Goal: Transaction & Acquisition: Purchase product/service

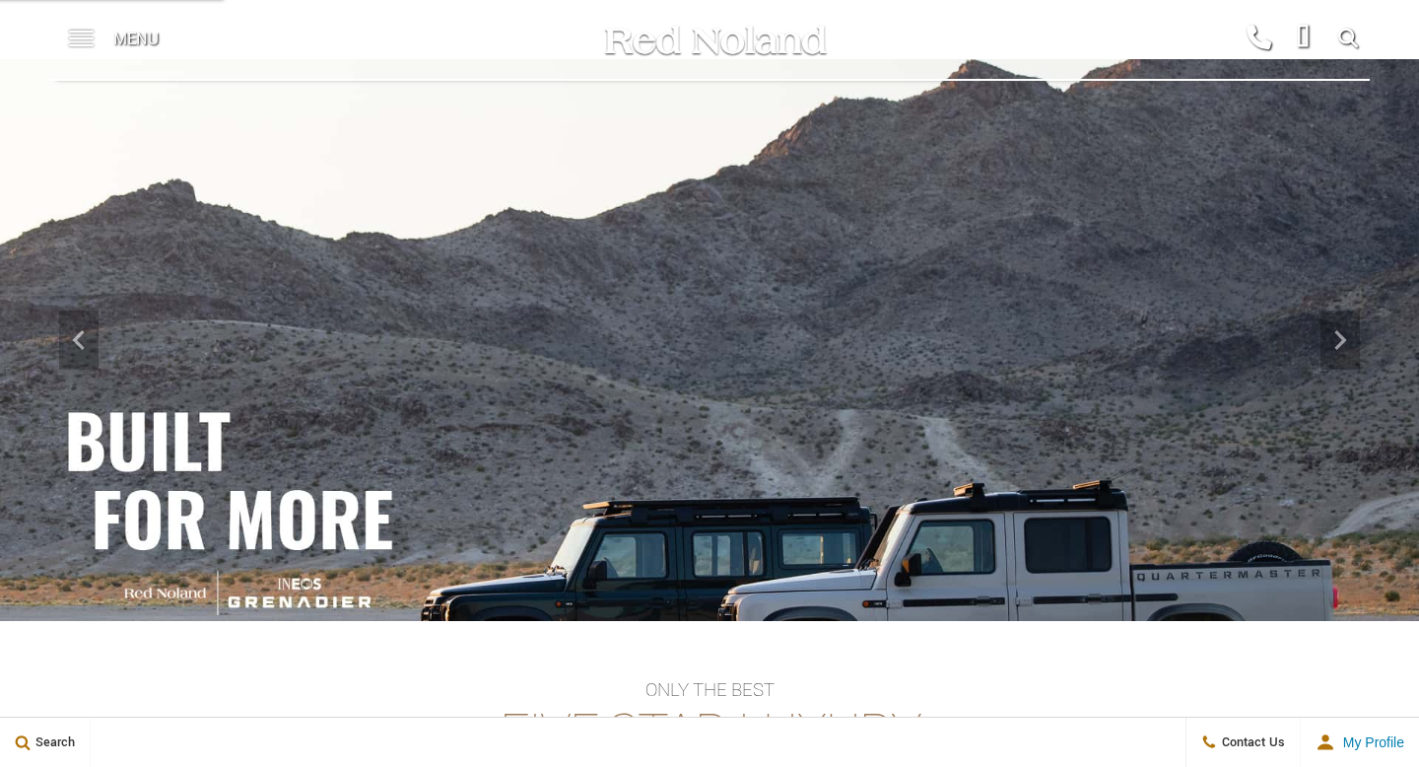
click at [74, 40] on span at bounding box center [81, 39] width 25 height 79
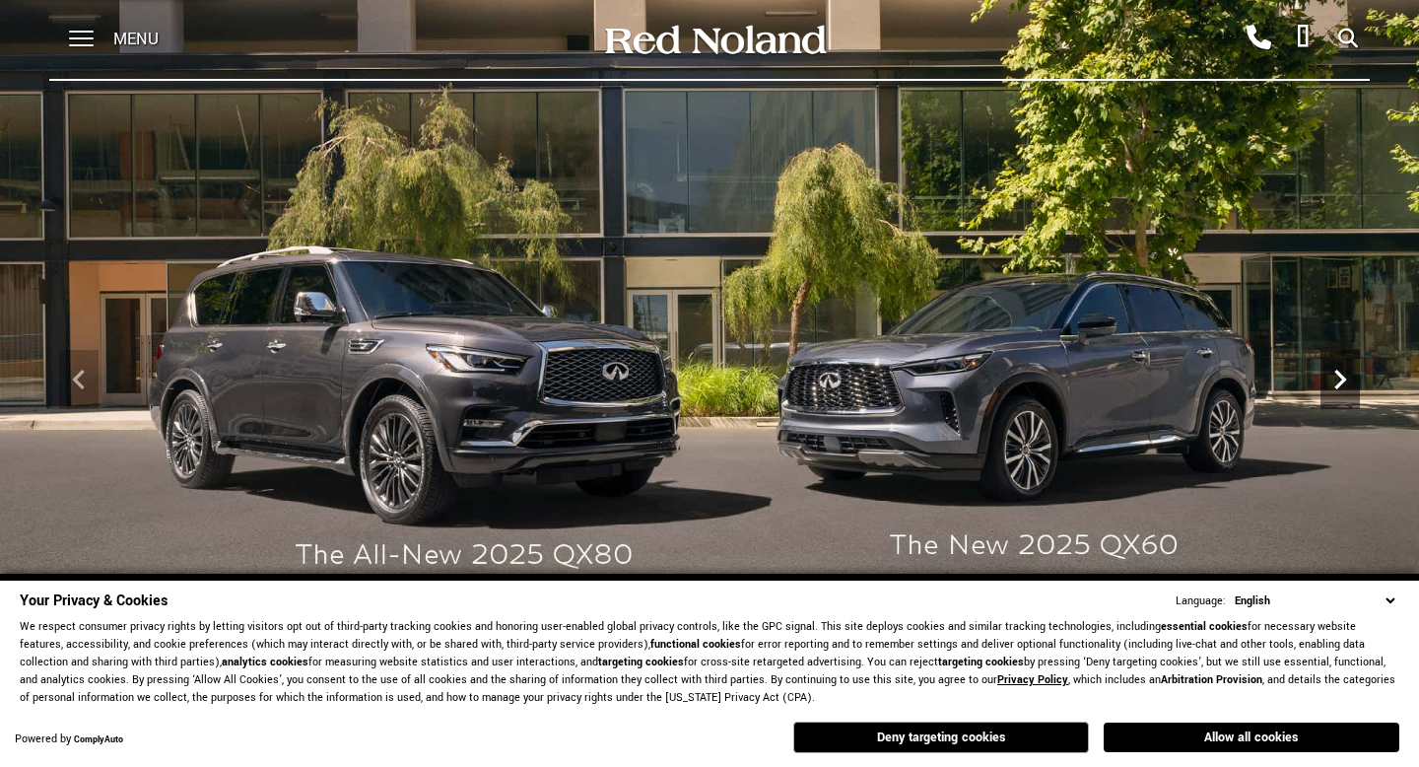
click at [1346, 377] on icon "Next" at bounding box center [1339, 379] width 39 height 39
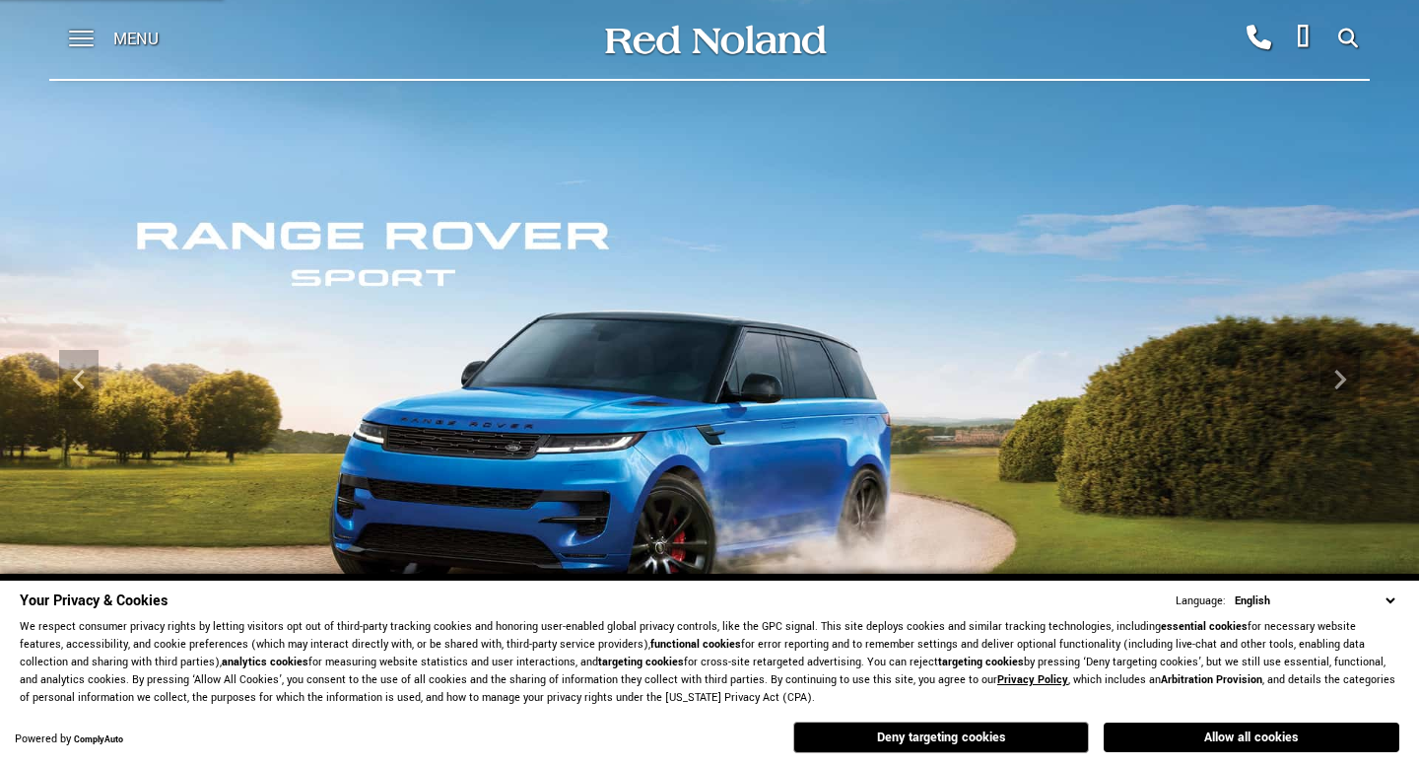
click at [739, 366] on img at bounding box center [709, 379] width 1419 height 798
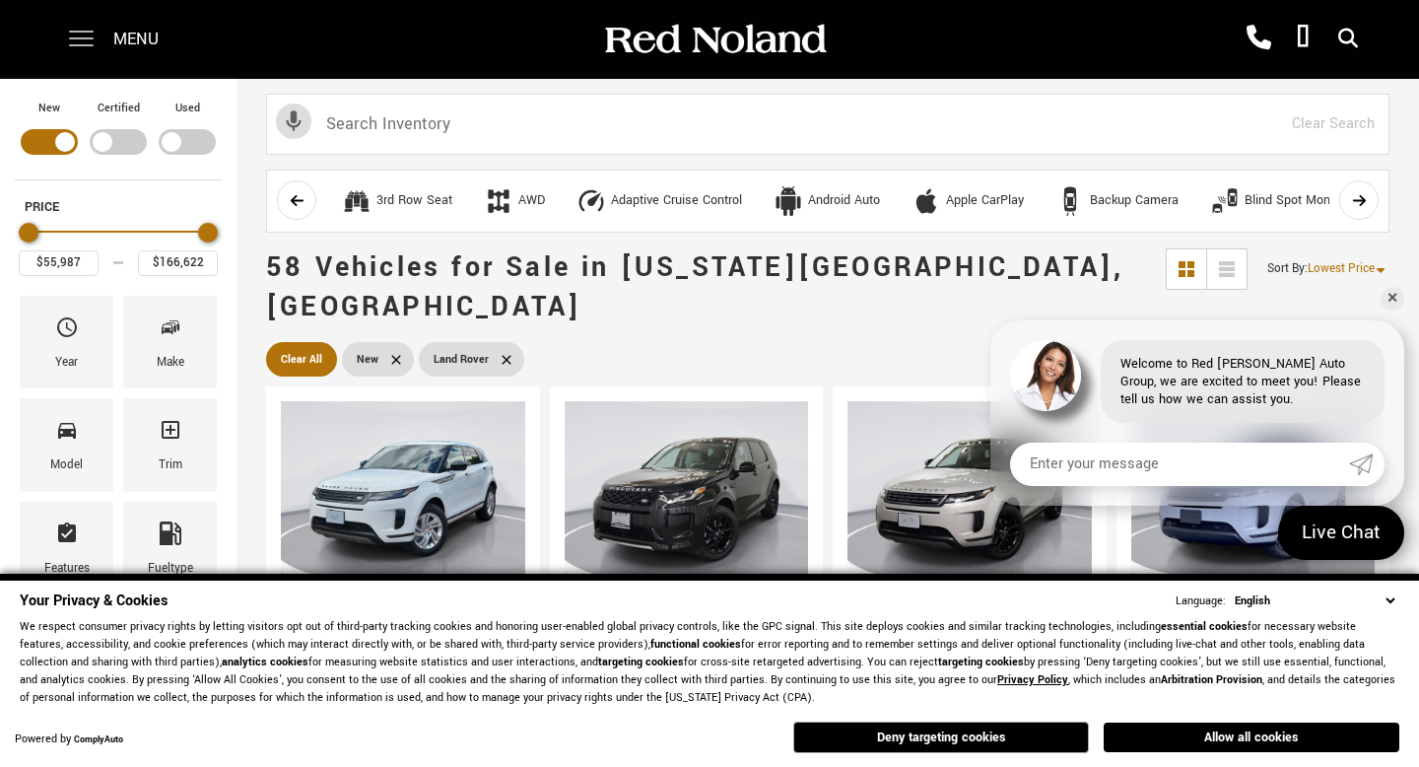
click at [82, 43] on span at bounding box center [81, 39] width 25 height 79
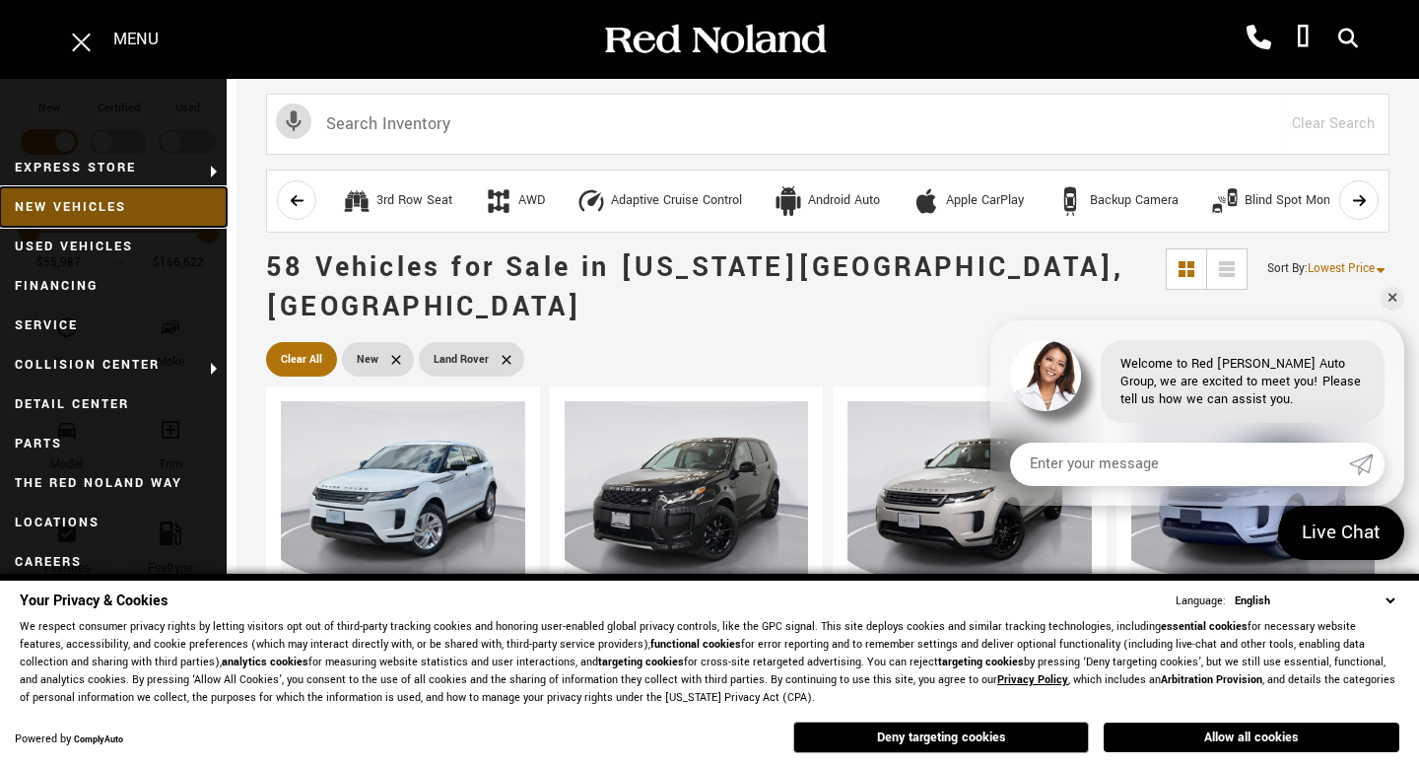
click at [133, 202] on link "New Vehicles" at bounding box center [113, 206] width 227 height 39
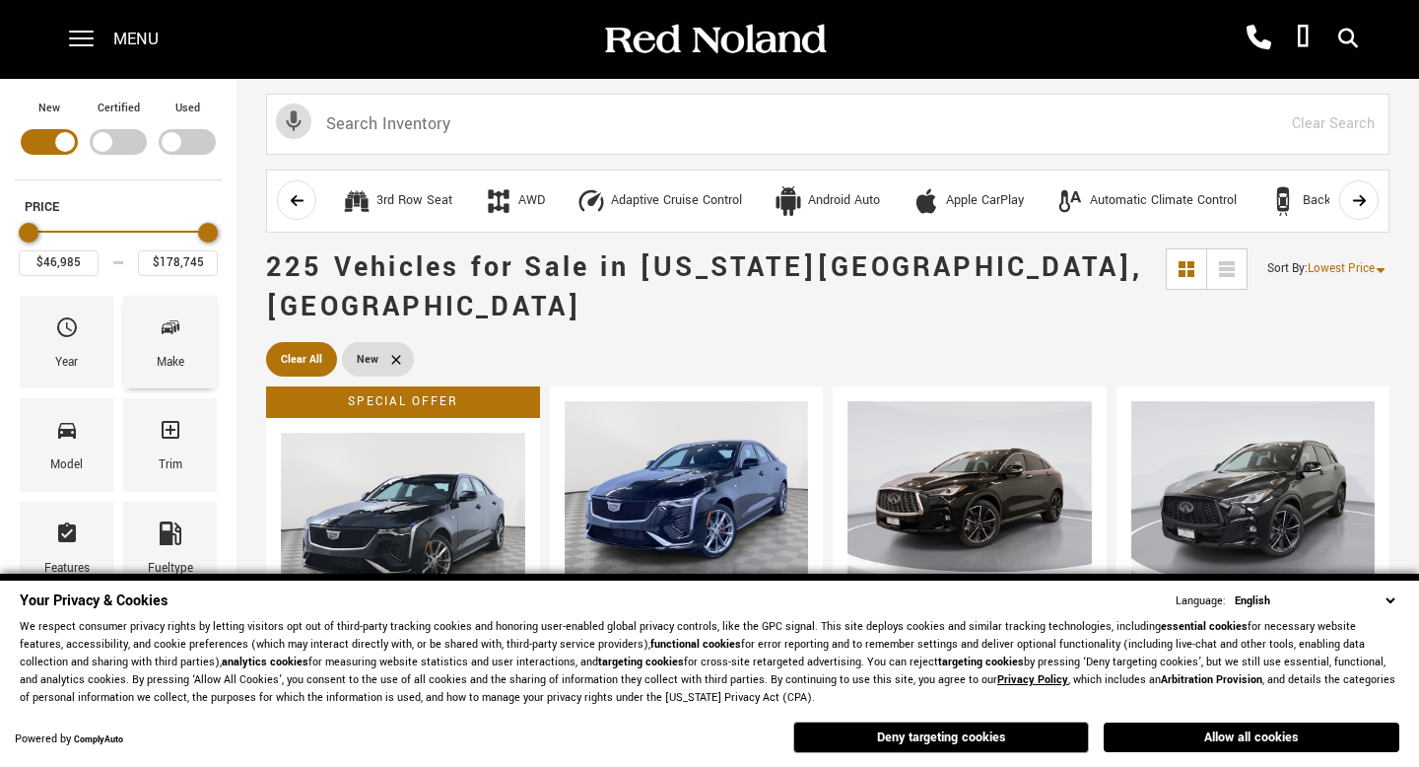
click at [176, 343] on span "Make" at bounding box center [171, 330] width 24 height 41
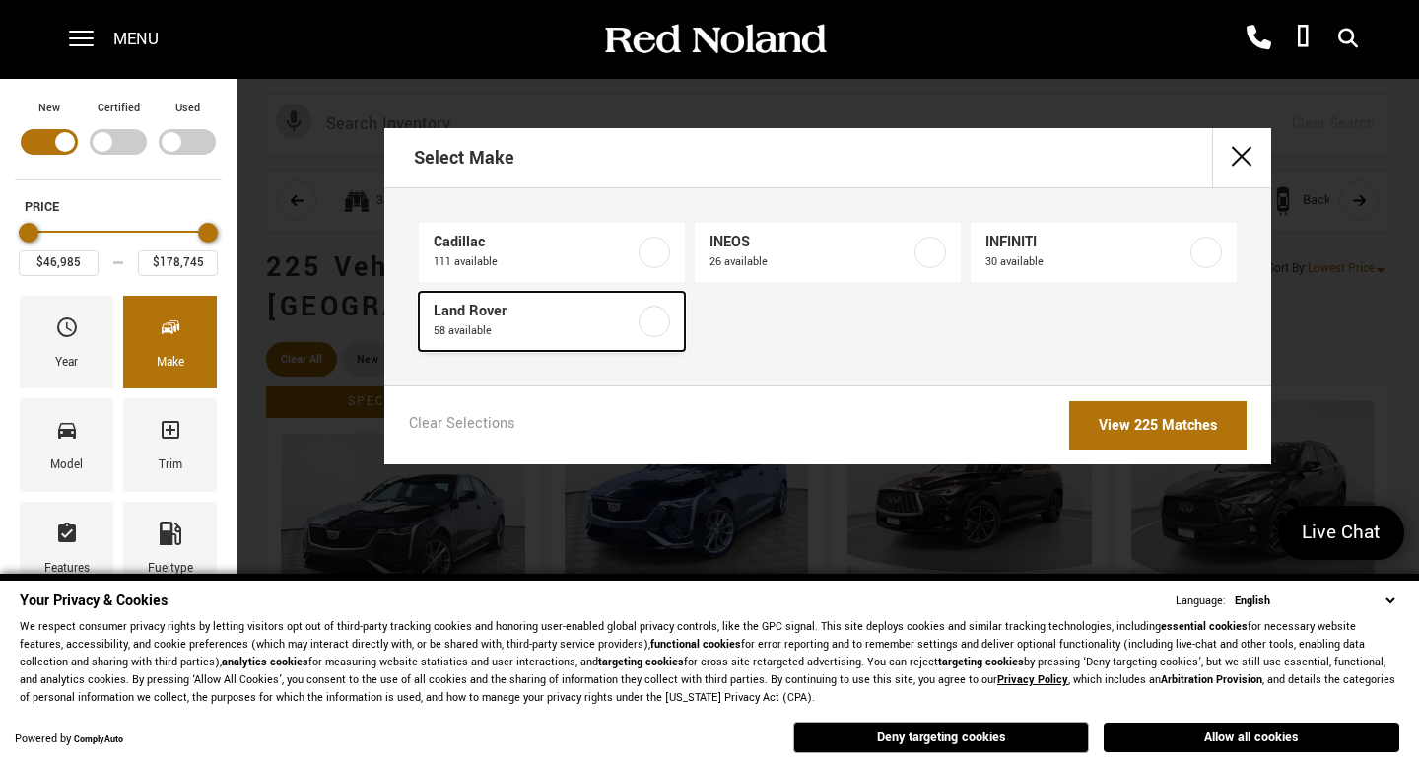
click at [663, 324] on label at bounding box center [654, 321] width 32 height 32
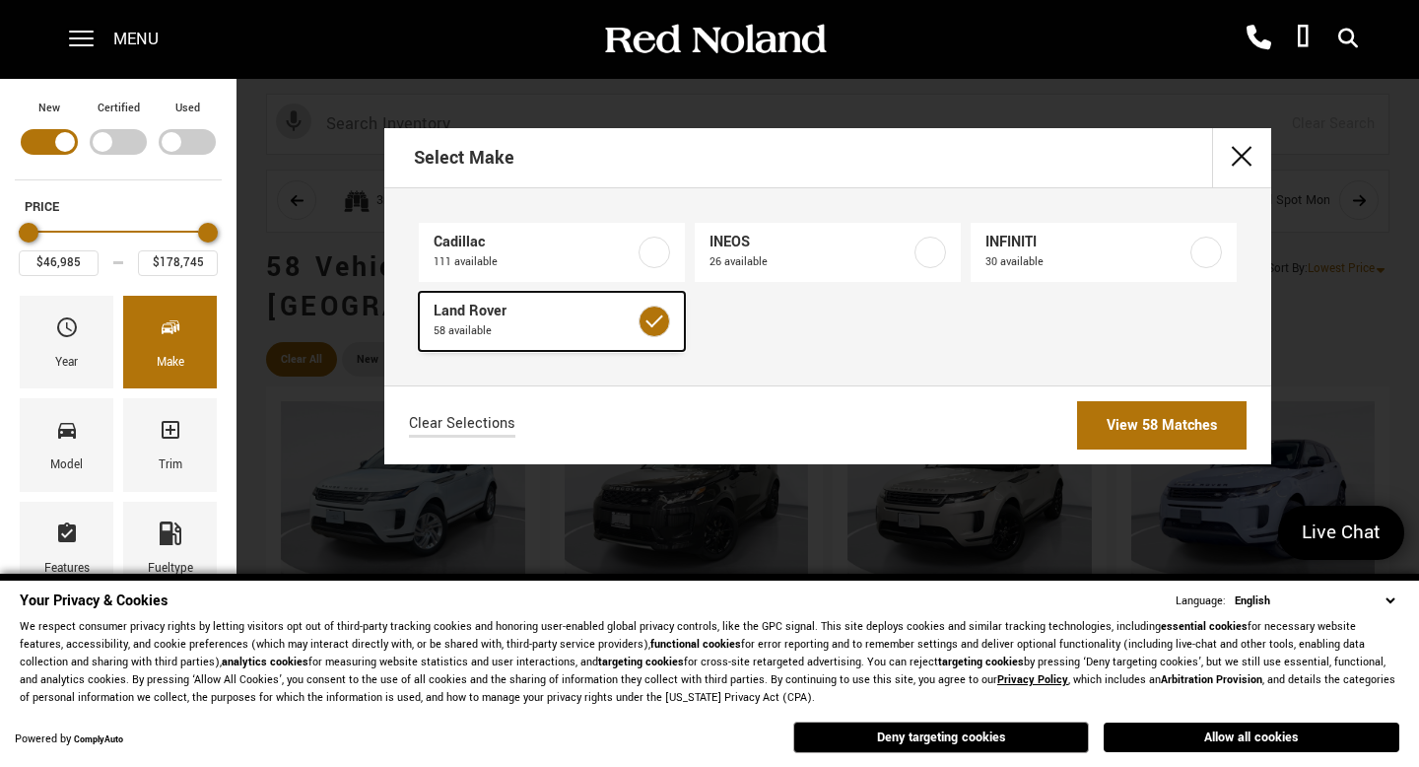
type input "$55,987"
type input "$166,622"
checkbox input "true"
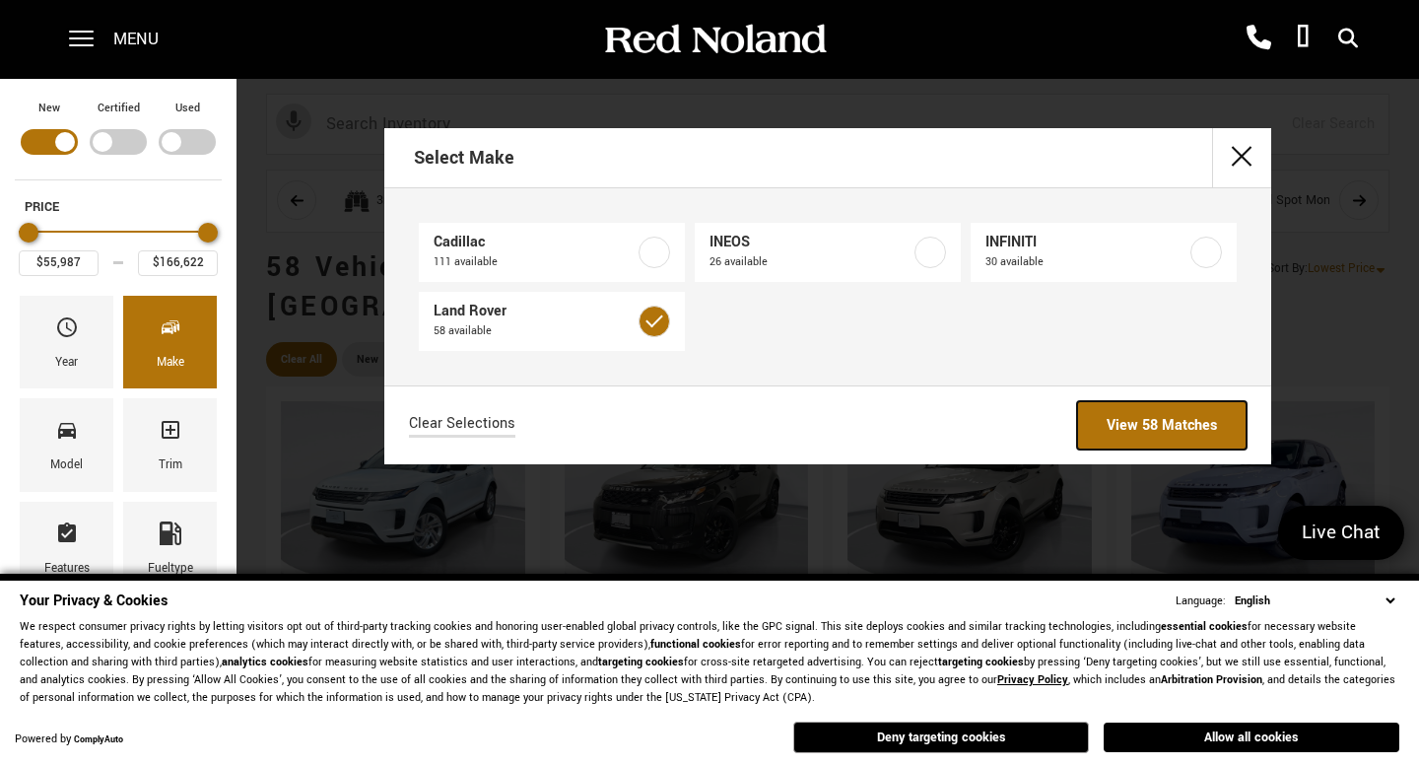
click at [1176, 411] on link "View 58 Matches" at bounding box center [1161, 425] width 169 height 48
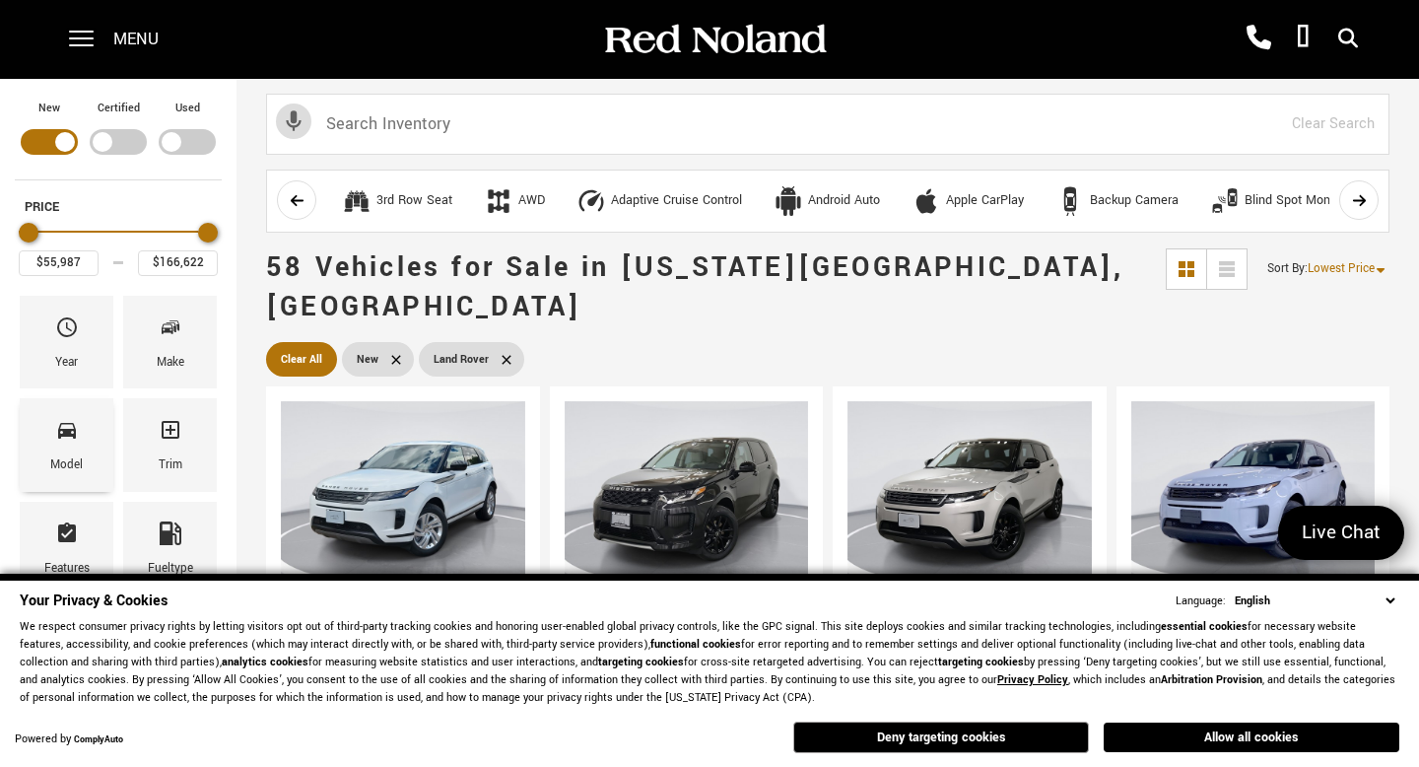
click at [62, 451] on span "Model" at bounding box center [67, 433] width 24 height 41
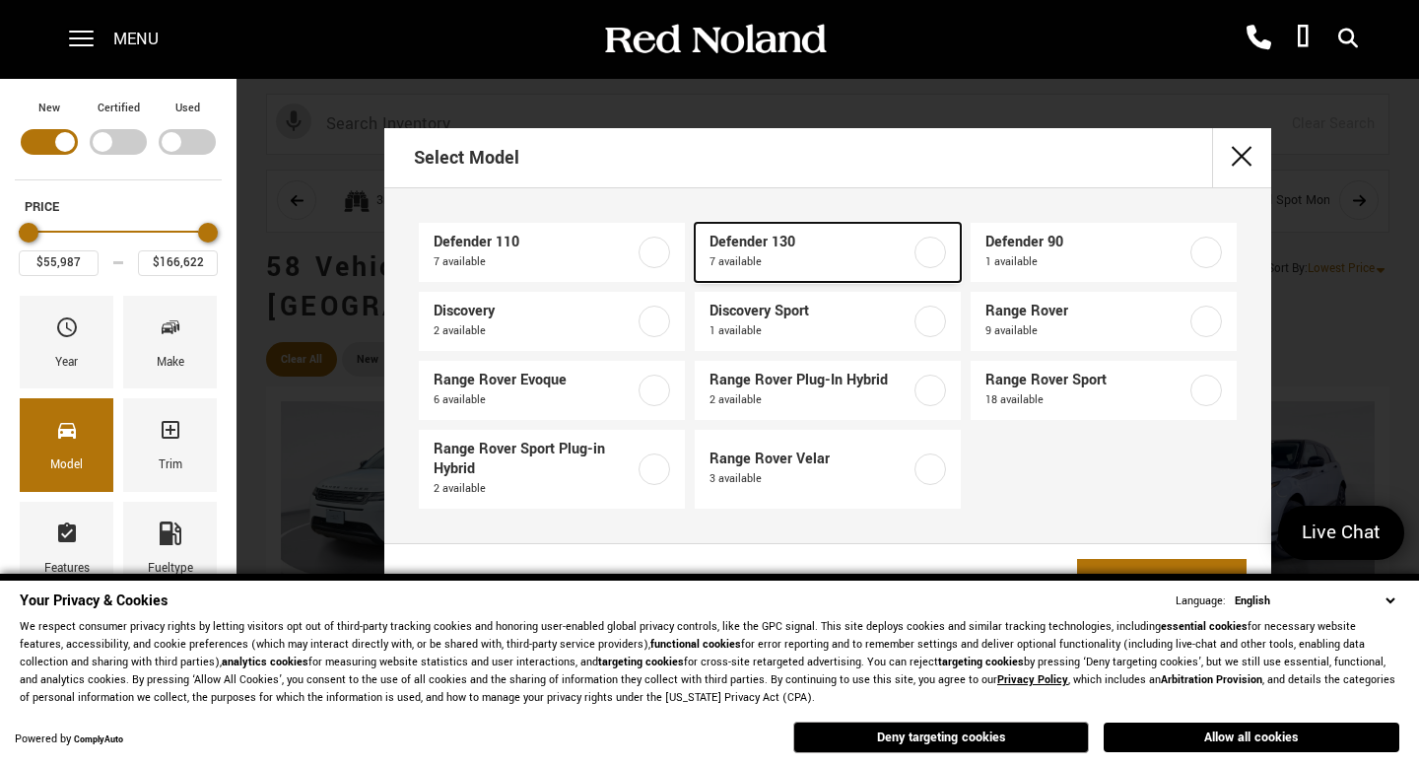
click at [768, 265] on span "7 available" at bounding box center [809, 262] width 201 height 20
type input "$91,827"
type input "$134,749"
checkbox input "true"
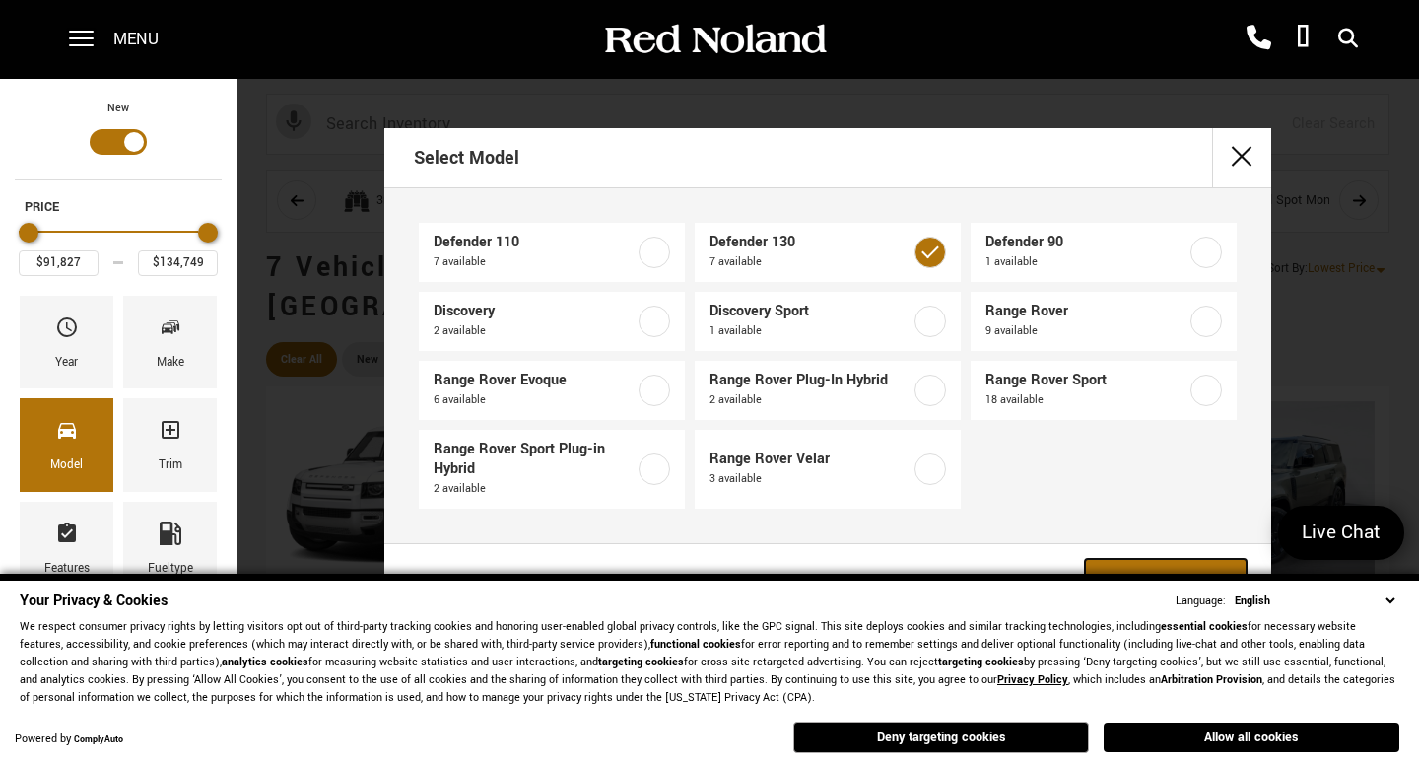
click at [1156, 566] on link "View 7 Matches" at bounding box center [1166, 583] width 162 height 48
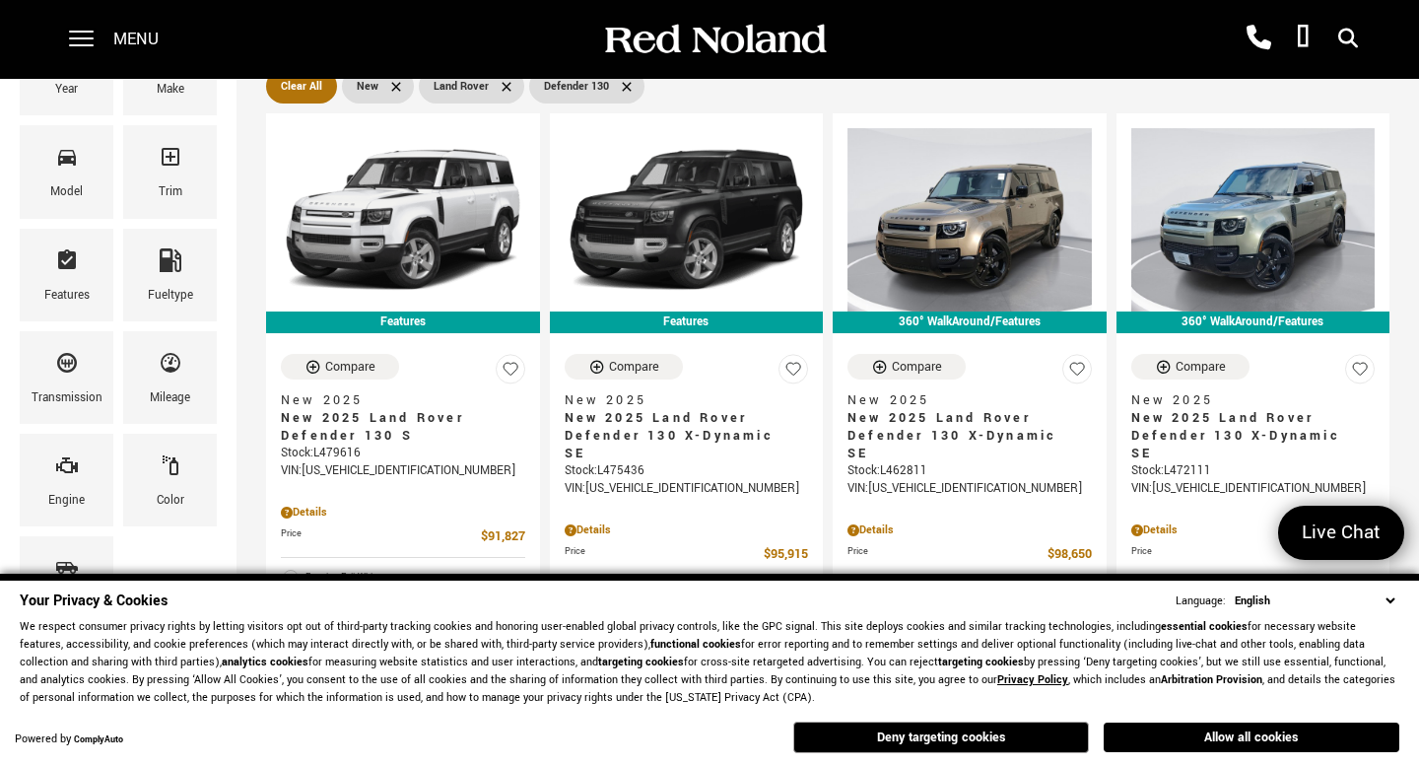
scroll to position [276, 0]
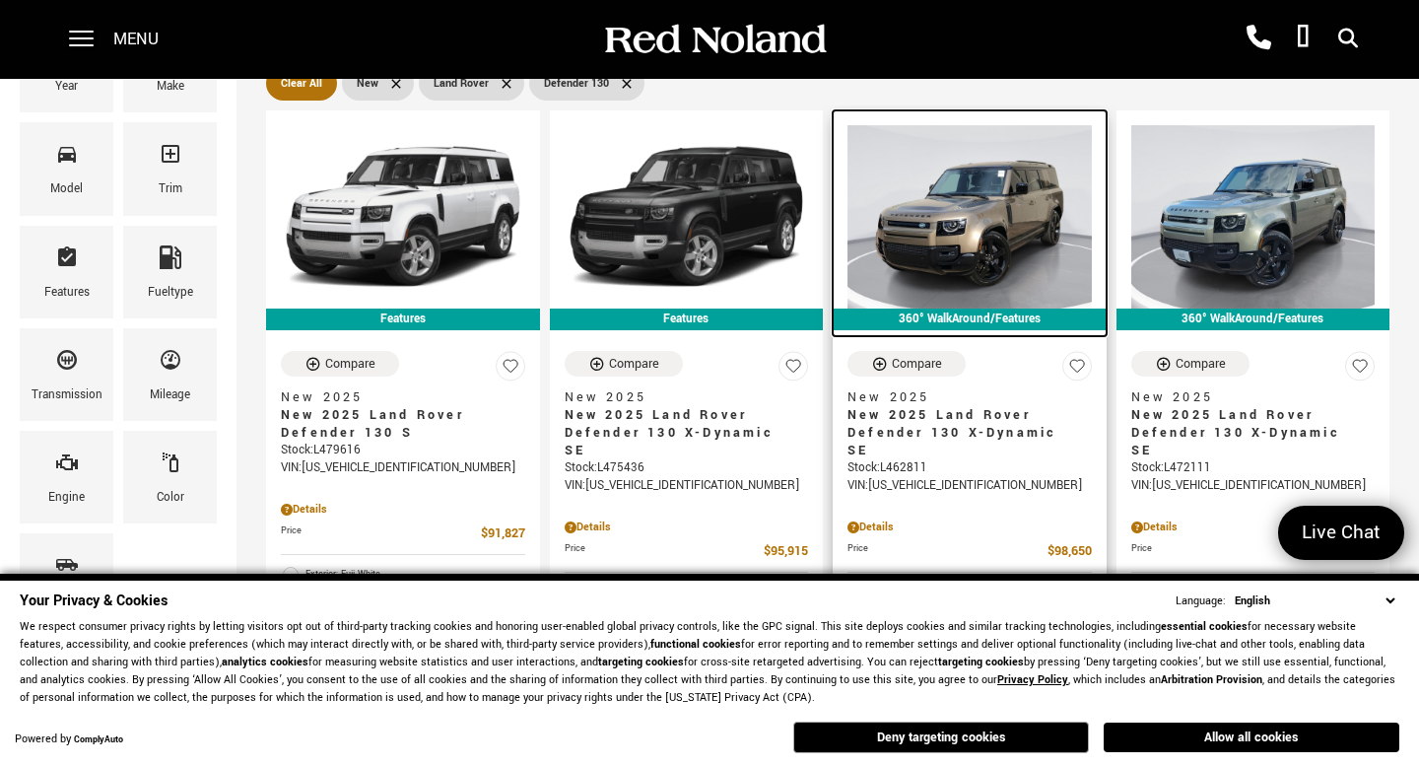
click at [986, 194] on img at bounding box center [969, 216] width 244 height 183
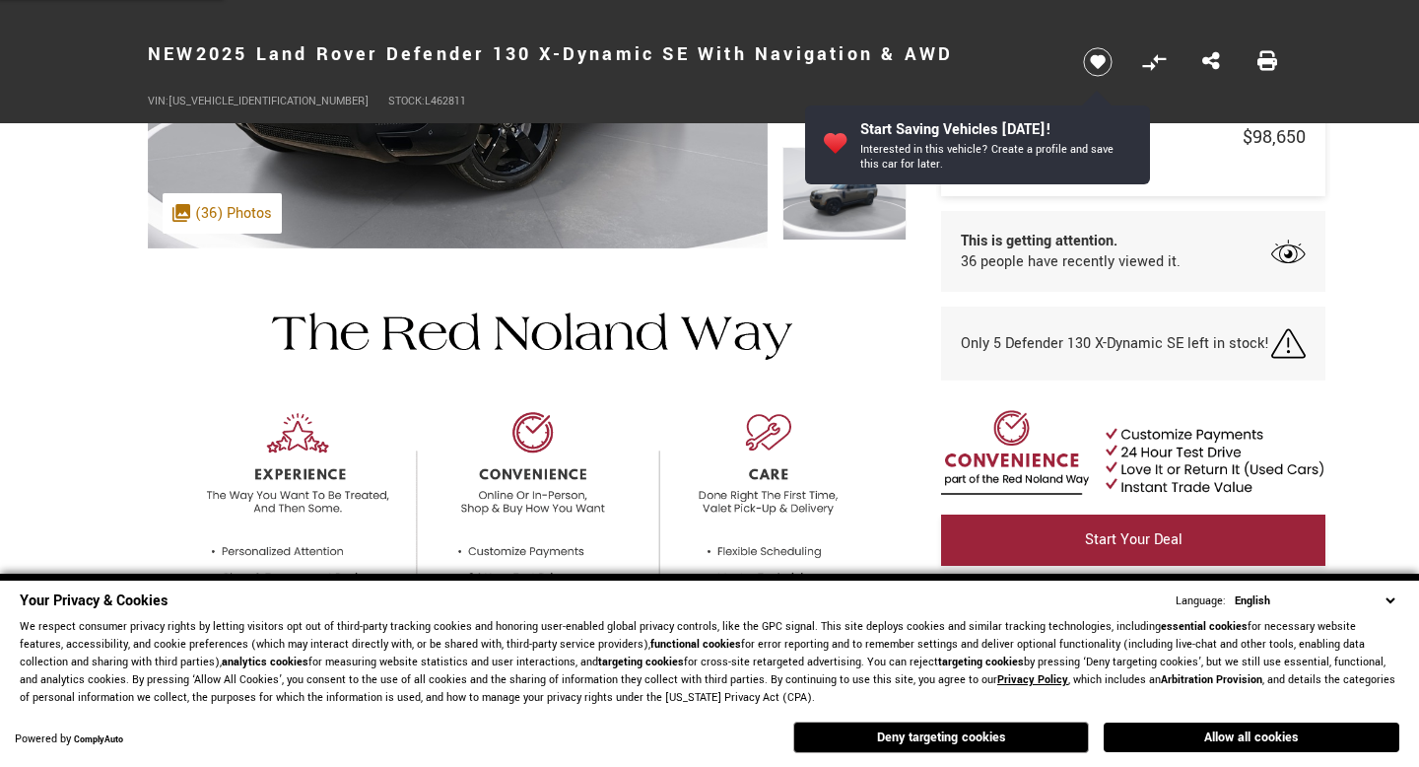
scroll to position [118, 0]
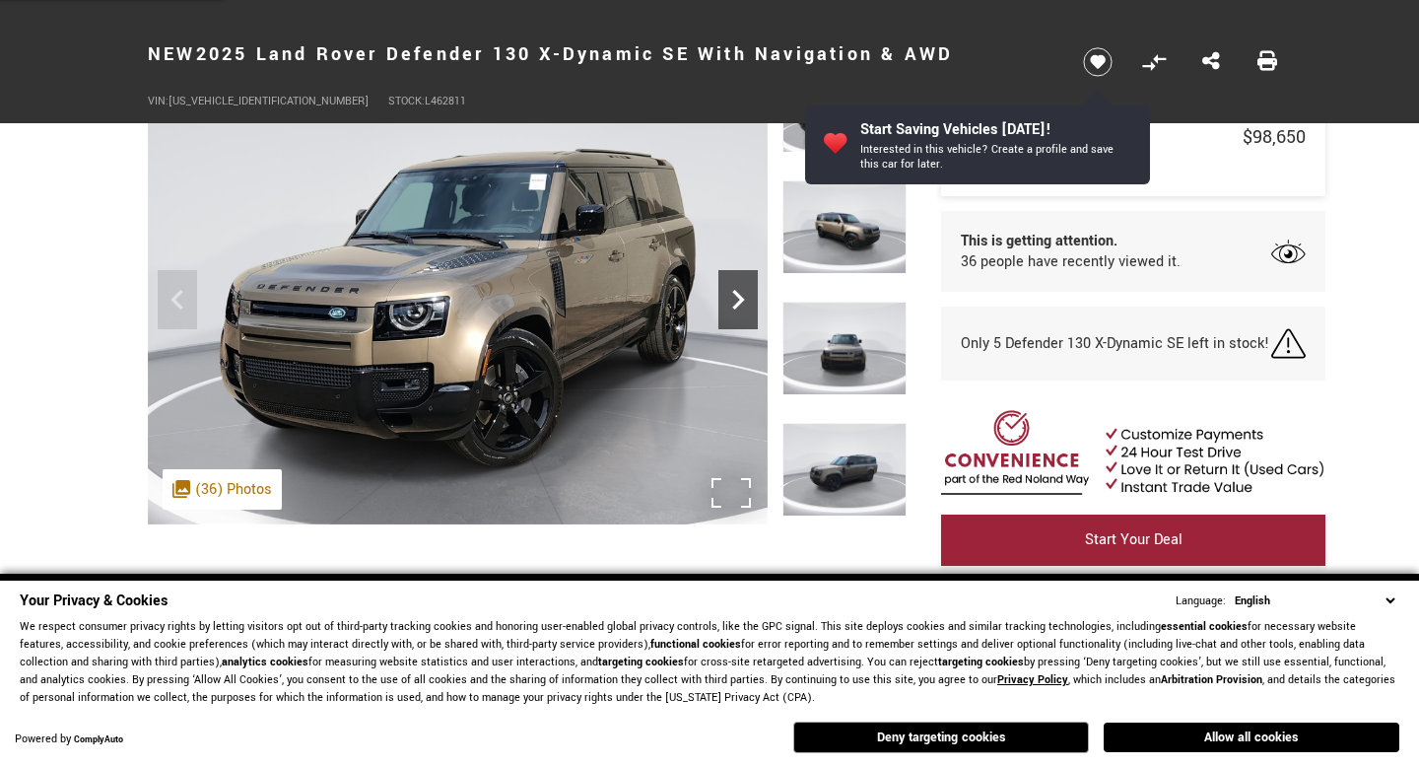
click at [736, 296] on icon "Next" at bounding box center [738, 300] width 12 height 20
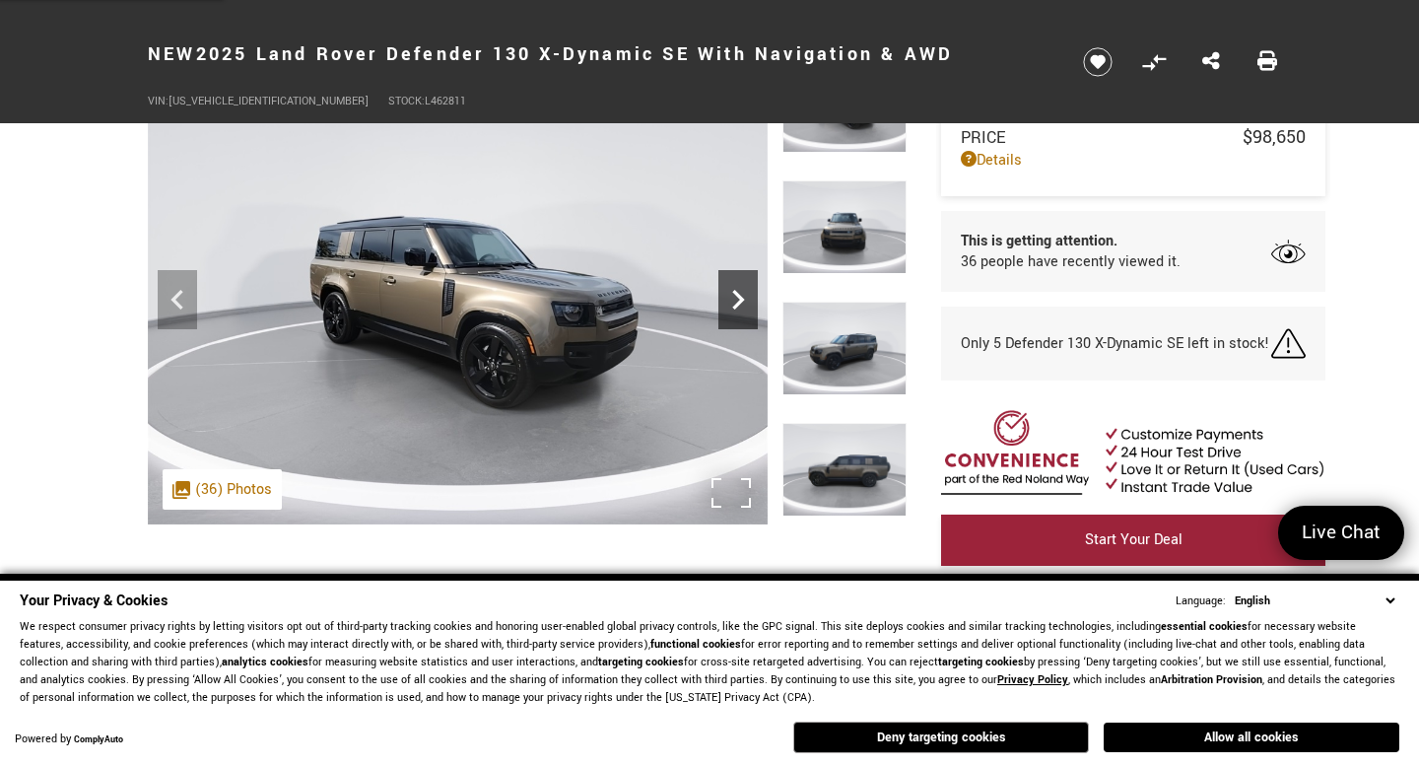
click at [736, 296] on icon "Next" at bounding box center [738, 300] width 12 height 20
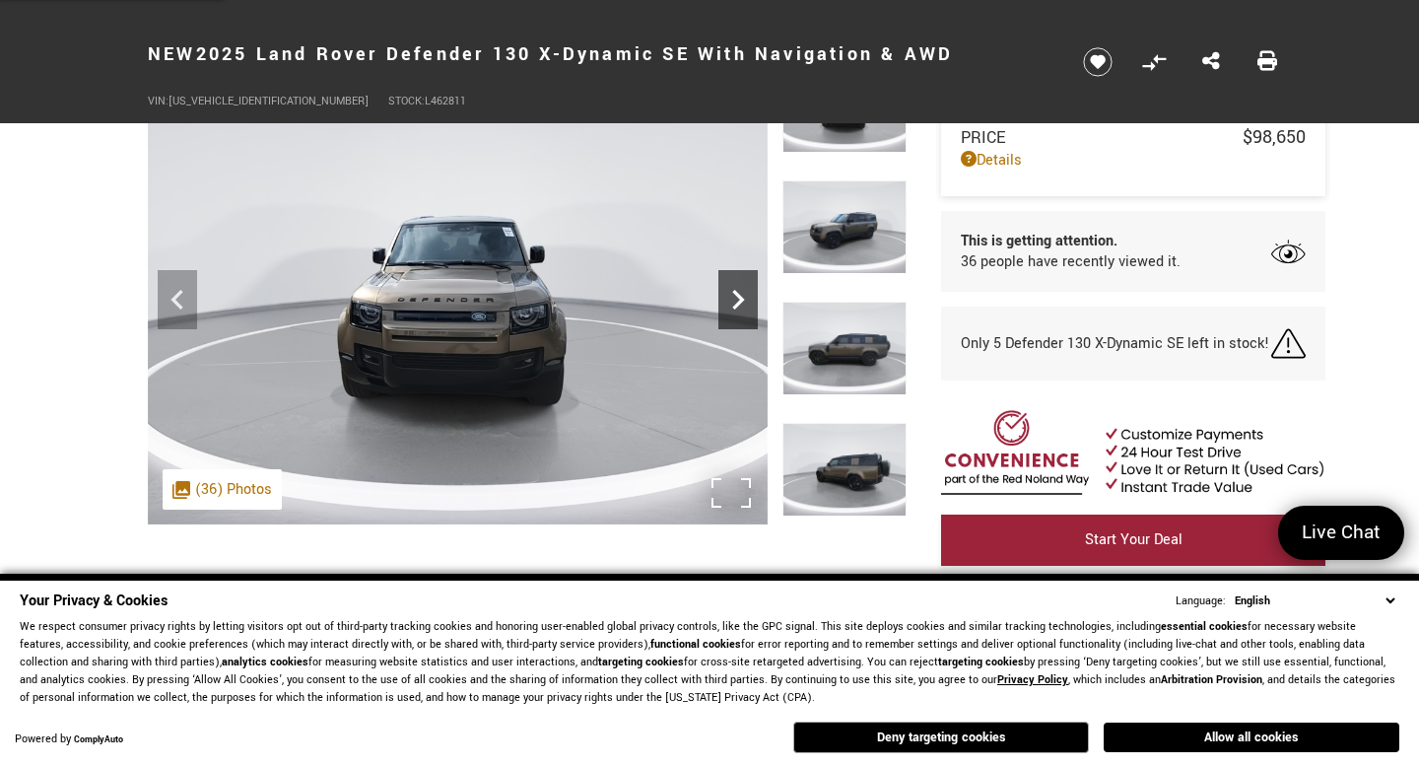
click at [736, 296] on icon "Next" at bounding box center [738, 300] width 12 height 20
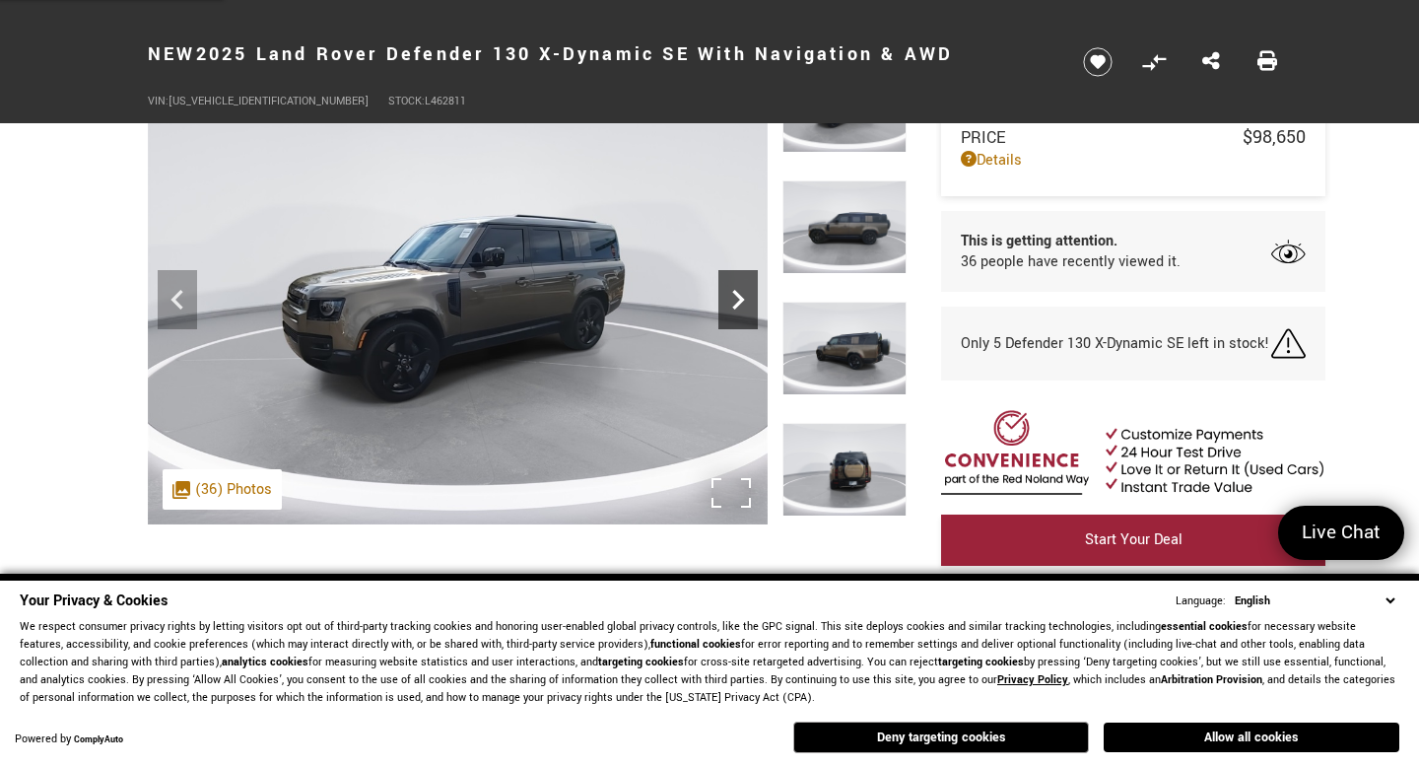
click at [737, 296] on icon "Next" at bounding box center [738, 300] width 12 height 20
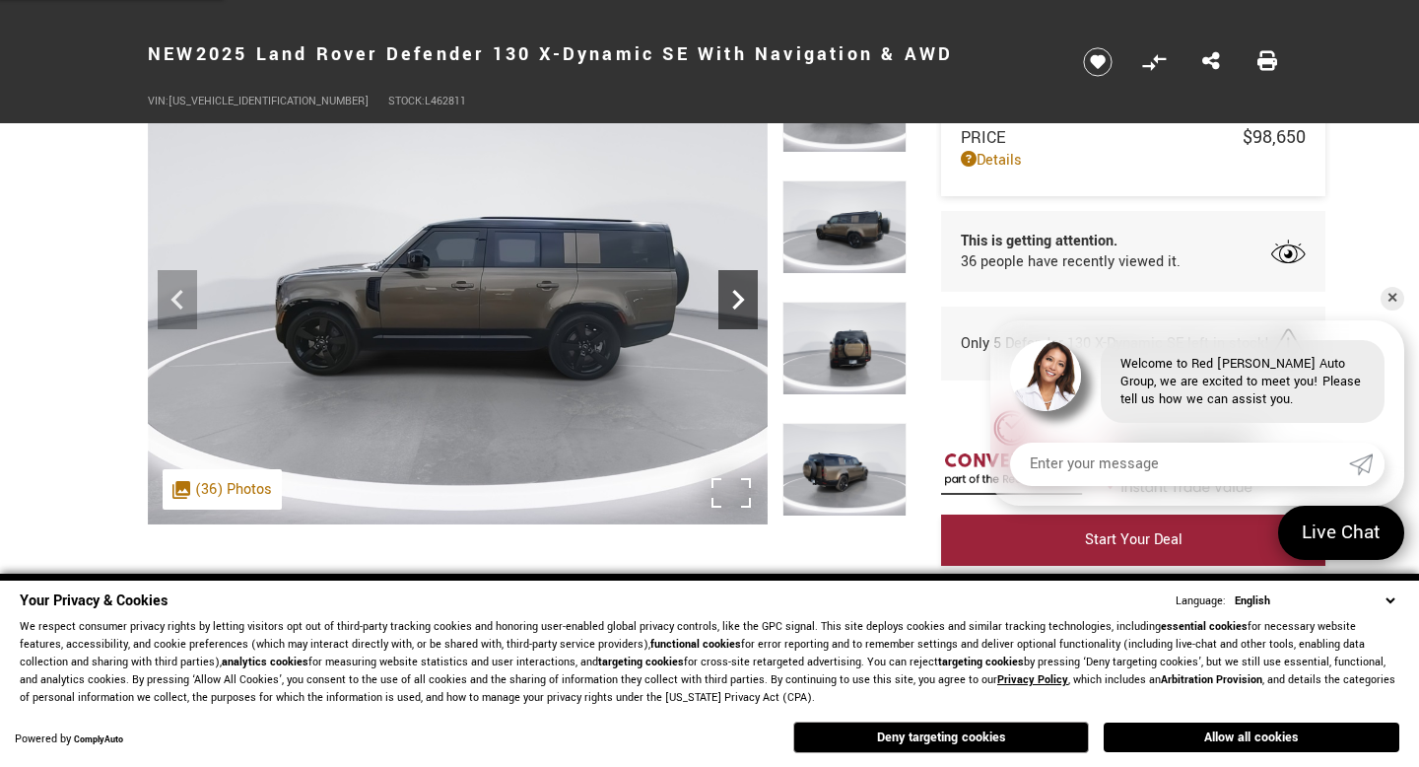
click at [728, 302] on icon "Next" at bounding box center [737, 299] width 39 height 39
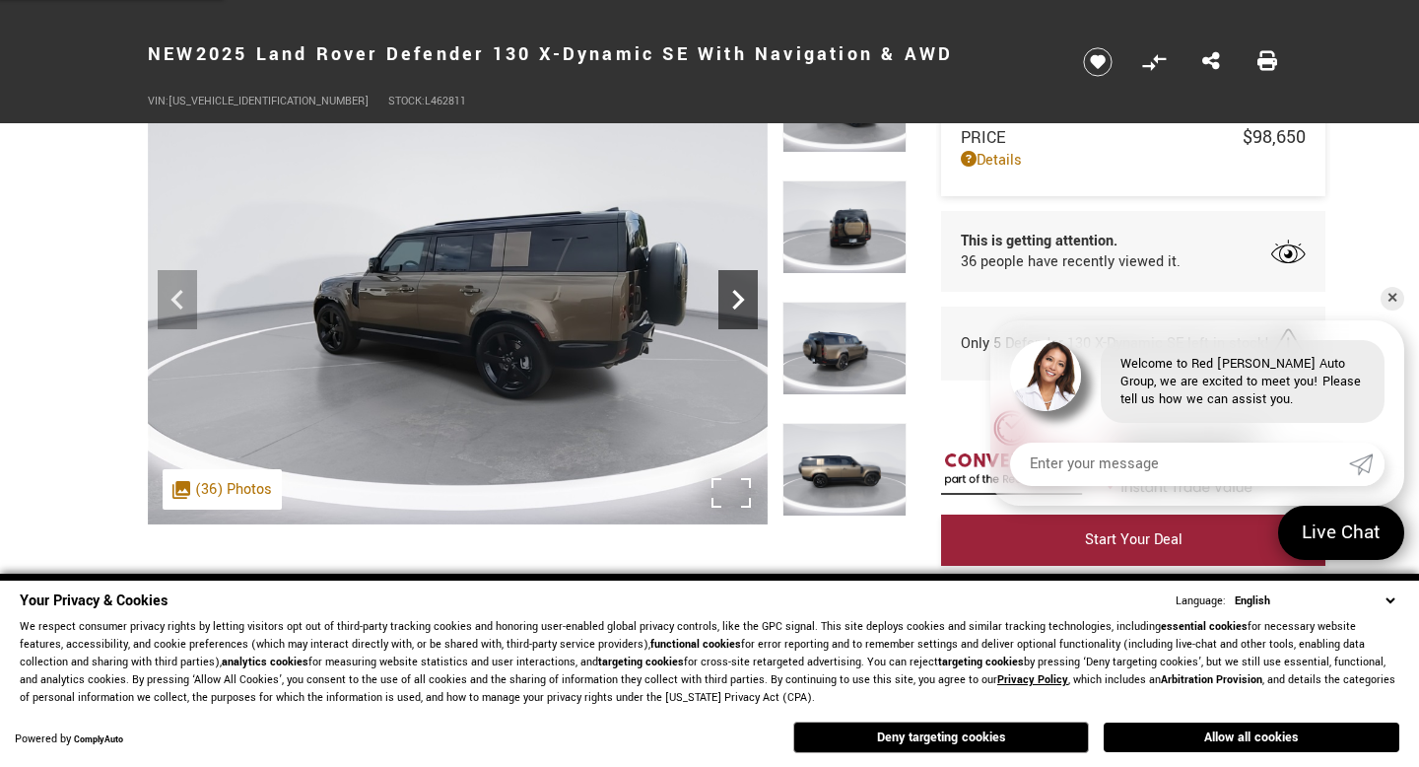
click at [730, 302] on icon "Next" at bounding box center [737, 299] width 39 height 39
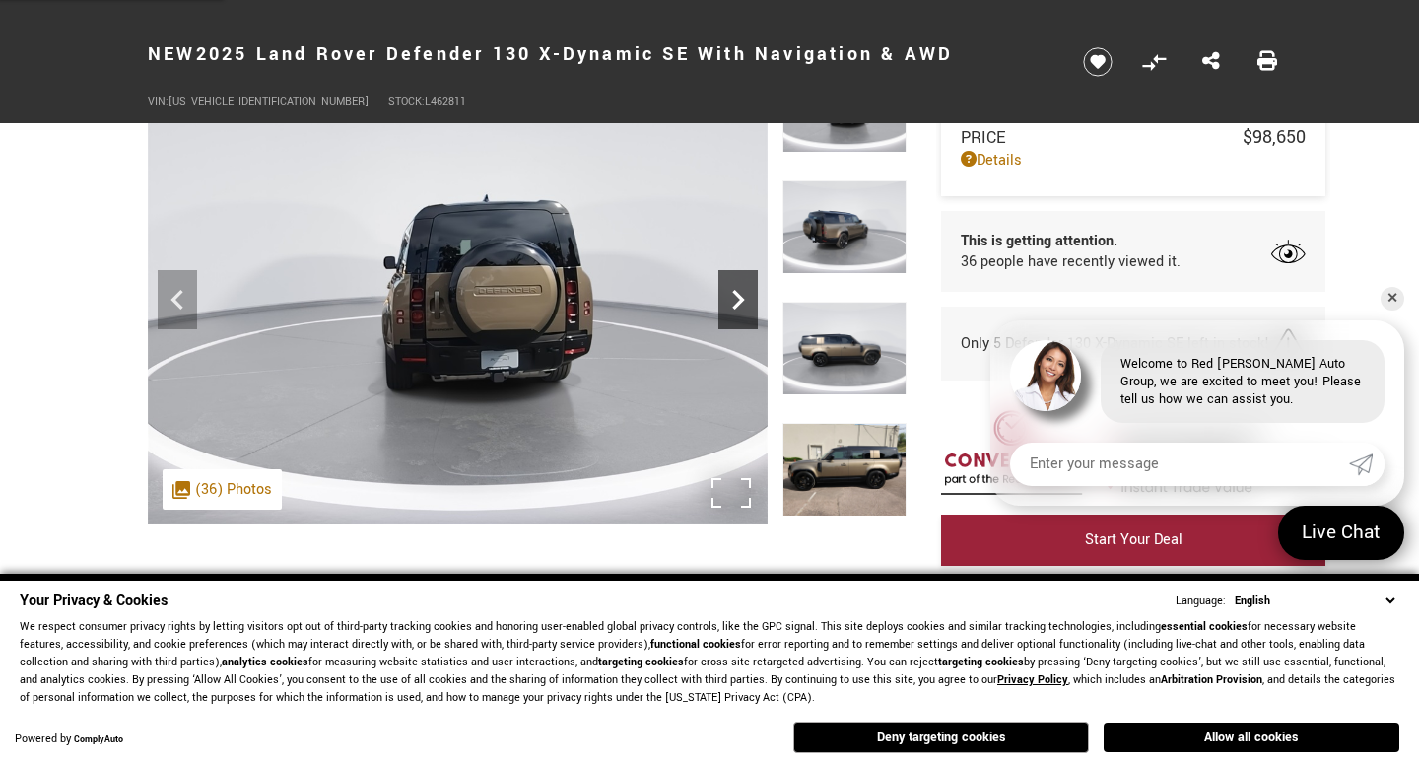
click at [734, 306] on icon "Next" at bounding box center [738, 300] width 12 height 20
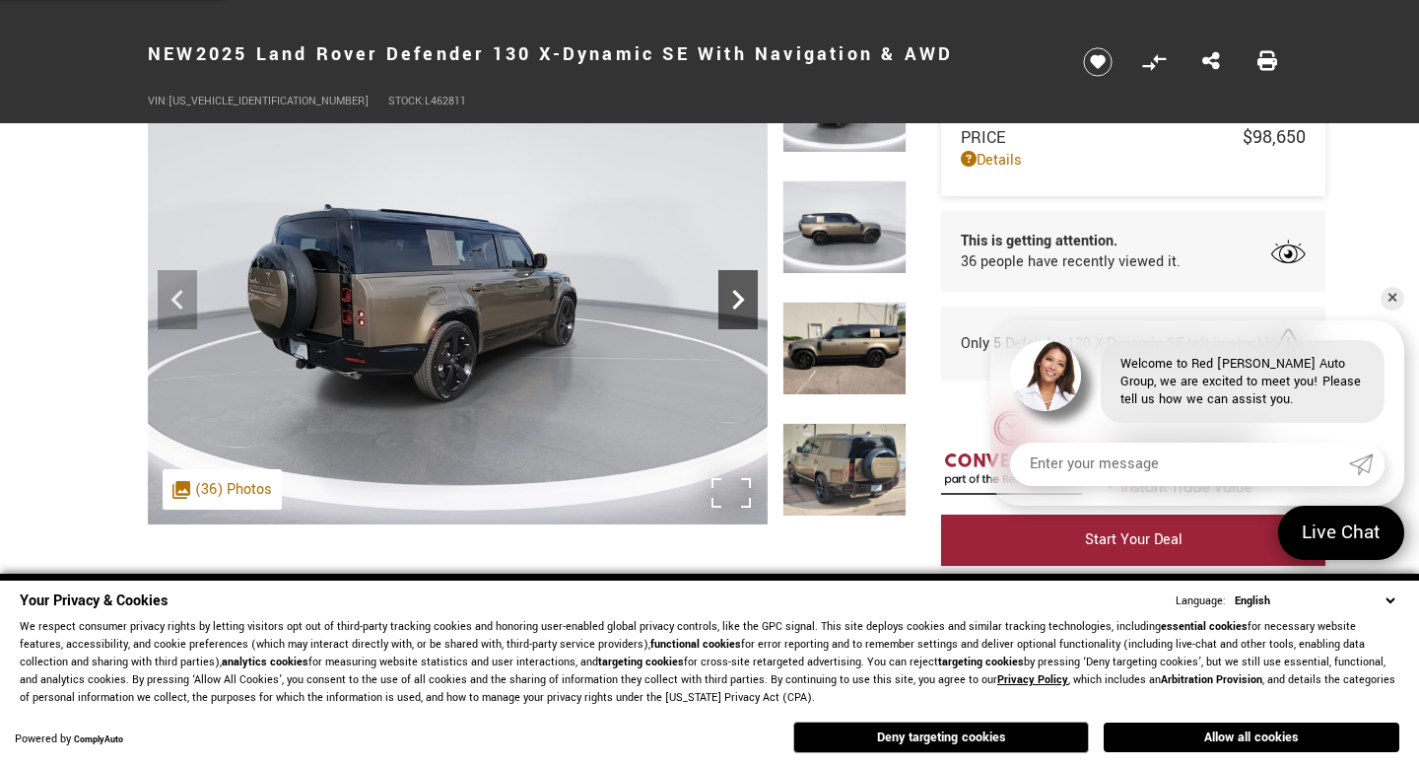
click at [745, 292] on icon "Next" at bounding box center [737, 299] width 39 height 39
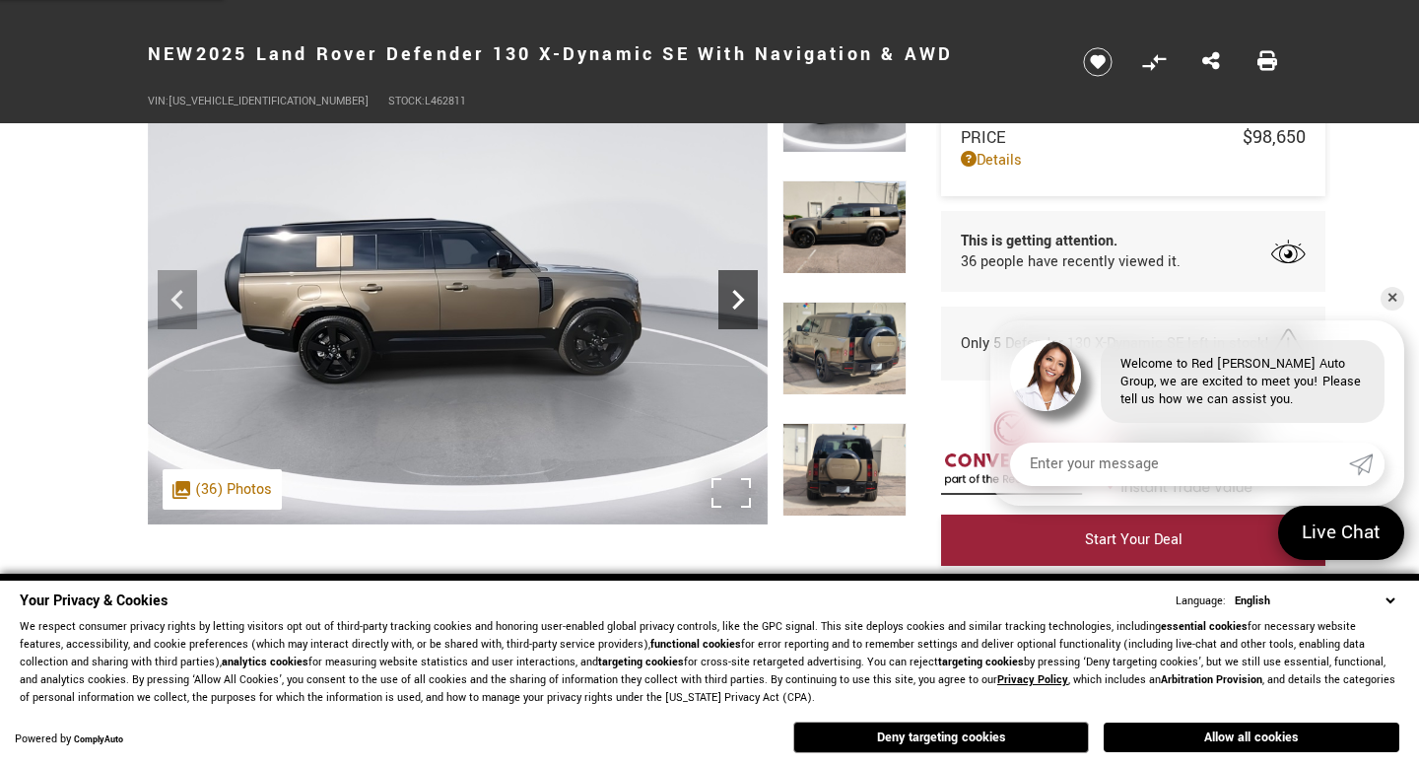
click at [741, 297] on icon "Next" at bounding box center [738, 300] width 12 height 20
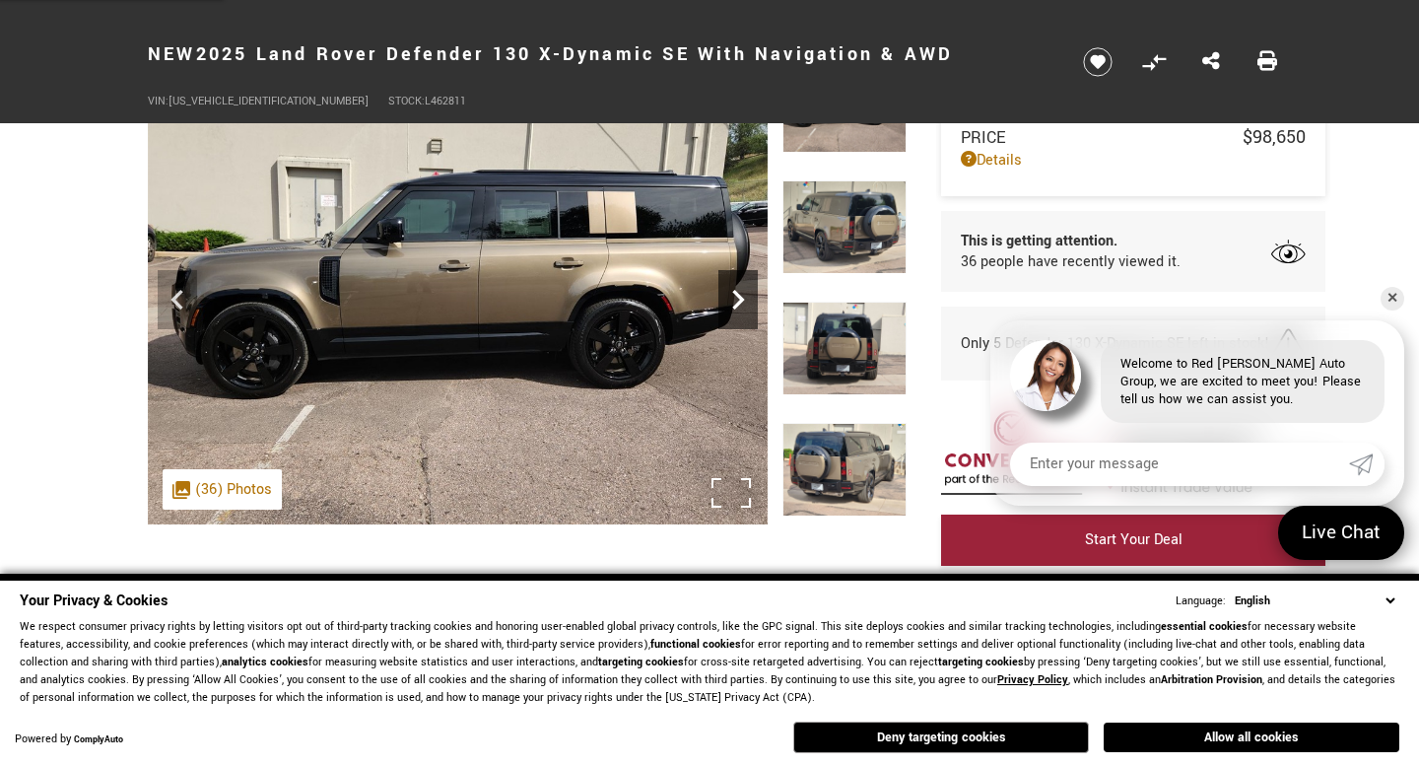
click at [741, 296] on icon "Next" at bounding box center [738, 300] width 12 height 20
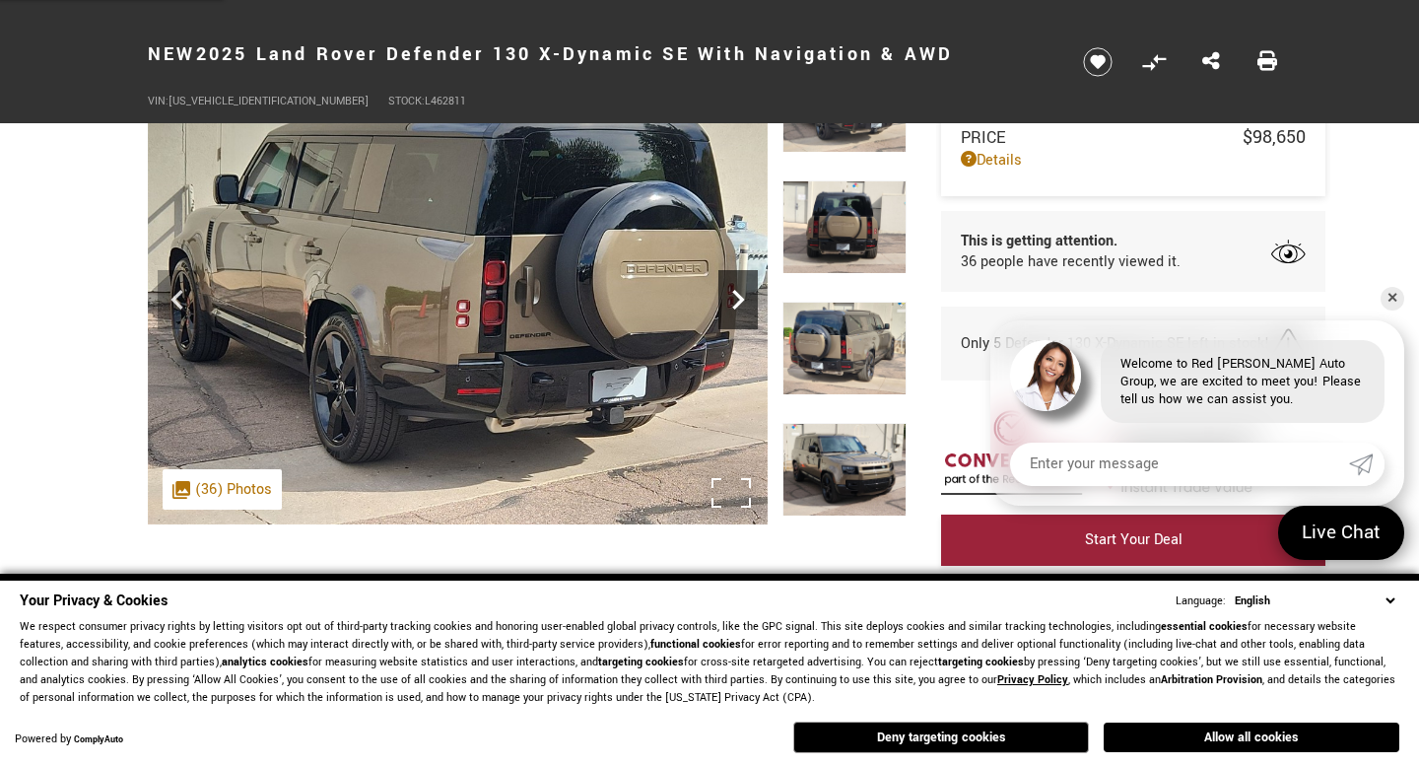
click at [744, 298] on icon "Next" at bounding box center [737, 299] width 39 height 39
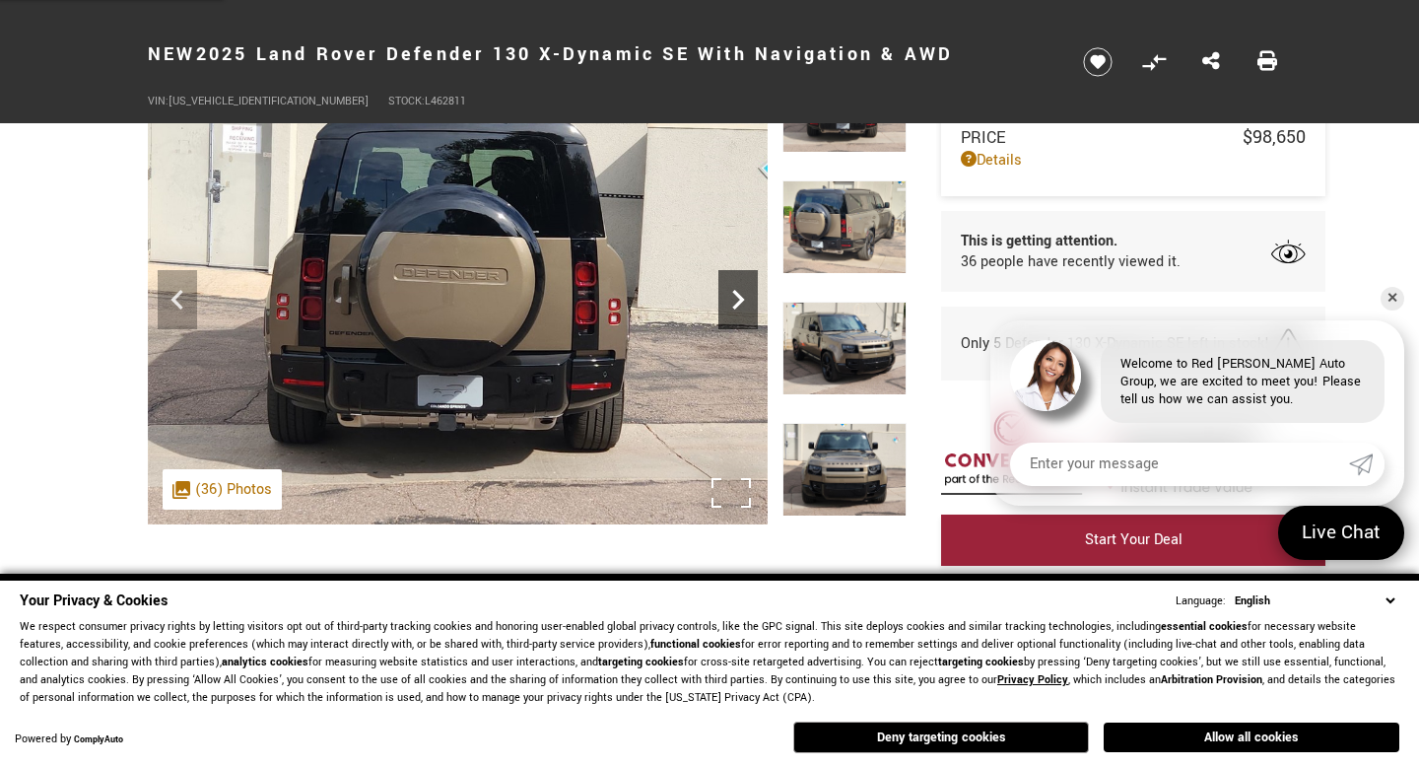
click at [744, 299] on icon "Next" at bounding box center [737, 299] width 39 height 39
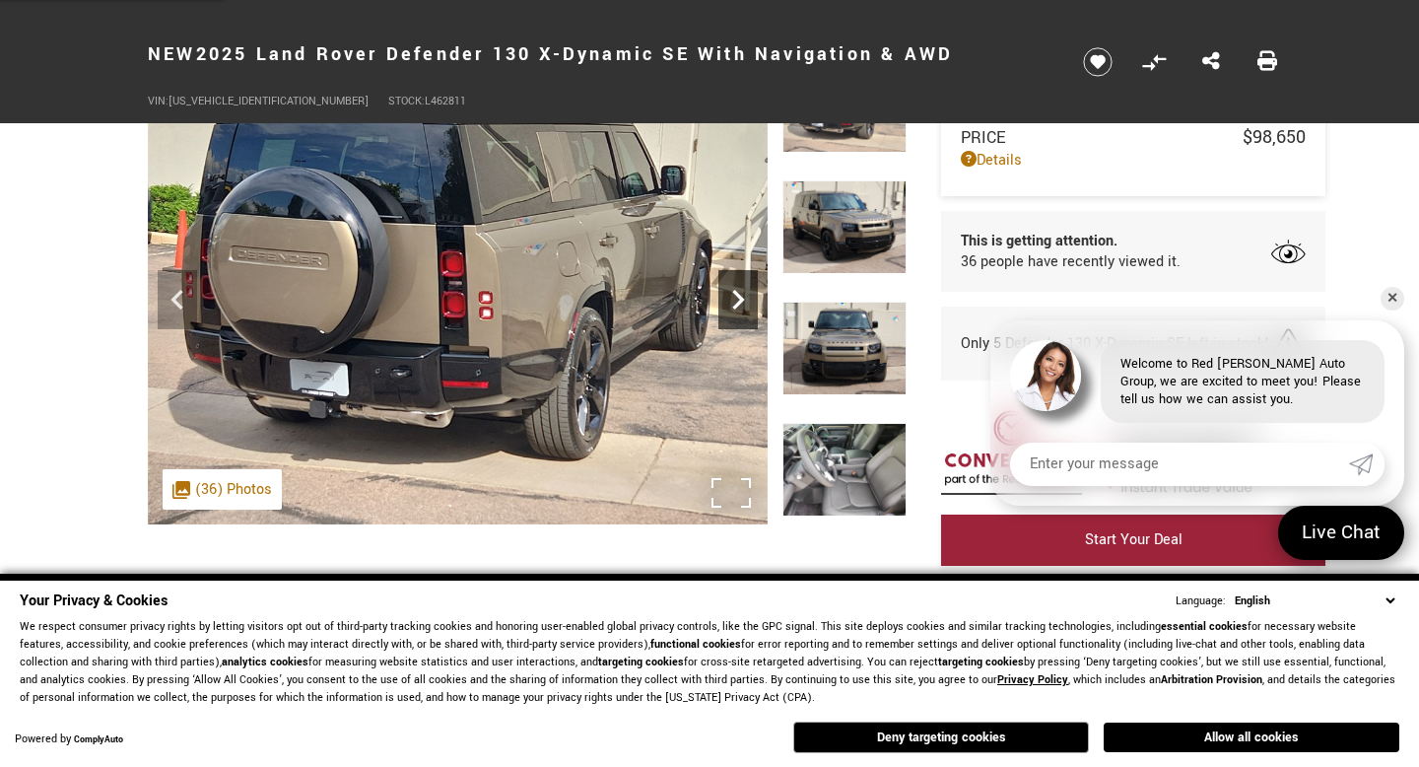
click at [744, 300] on icon "Next" at bounding box center [738, 300] width 12 height 20
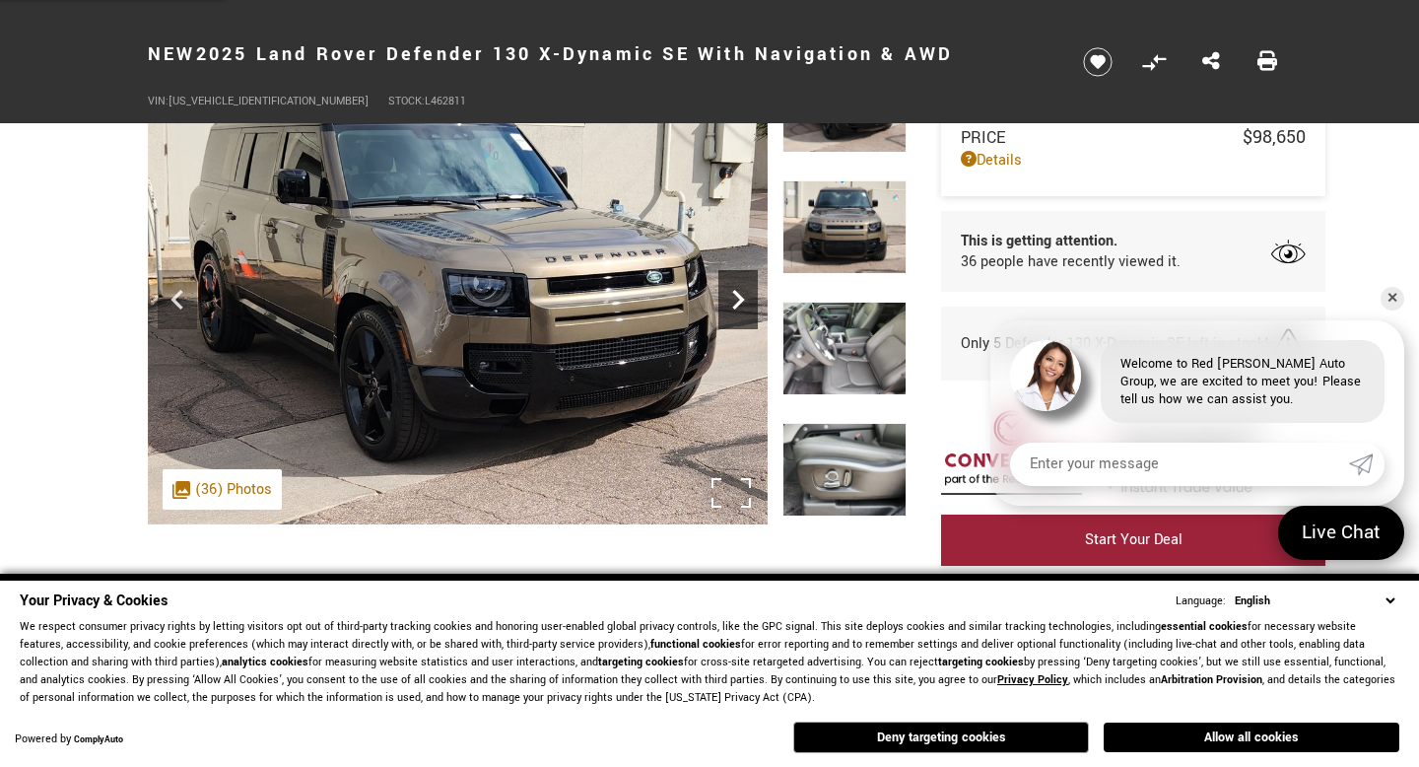
click at [744, 300] on icon "Next" at bounding box center [738, 300] width 12 height 20
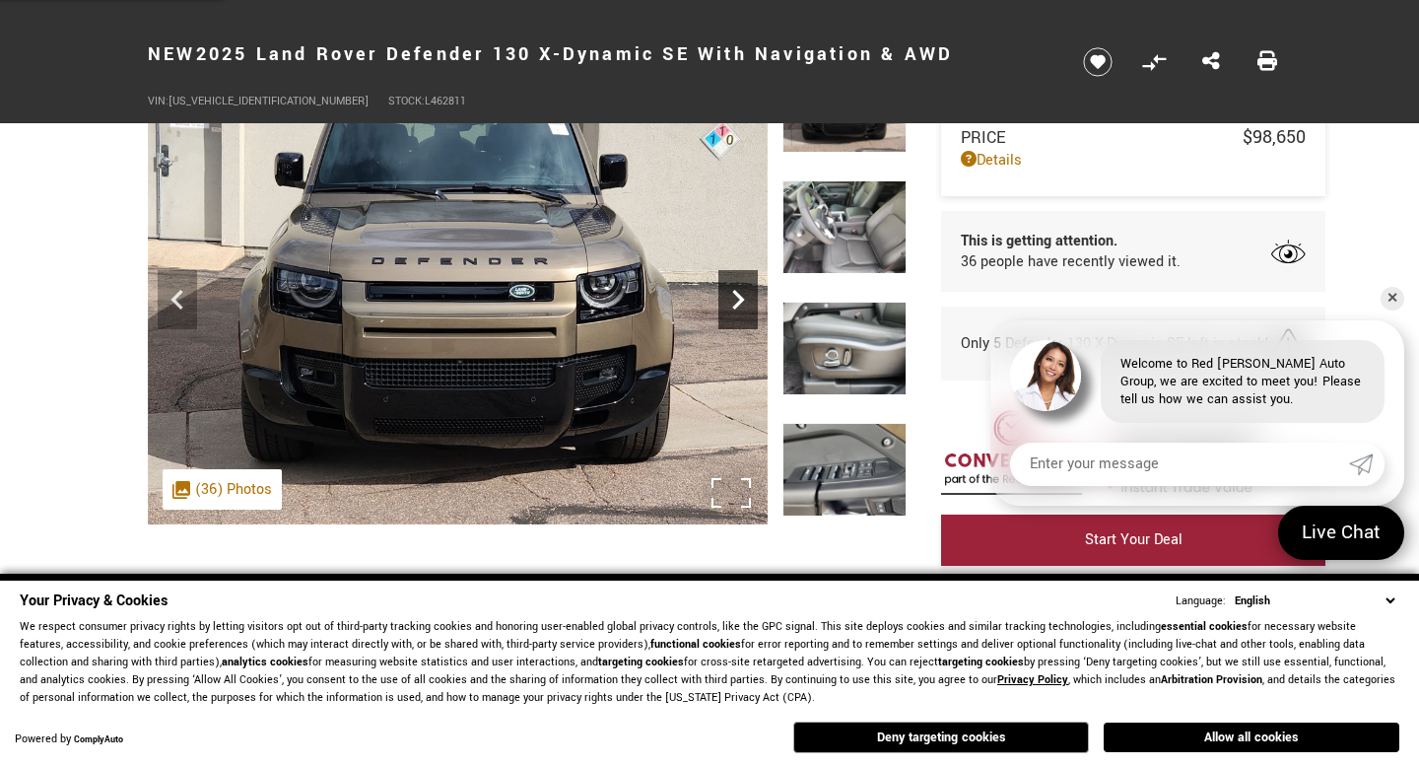
click at [742, 302] on icon "Next" at bounding box center [737, 299] width 39 height 39
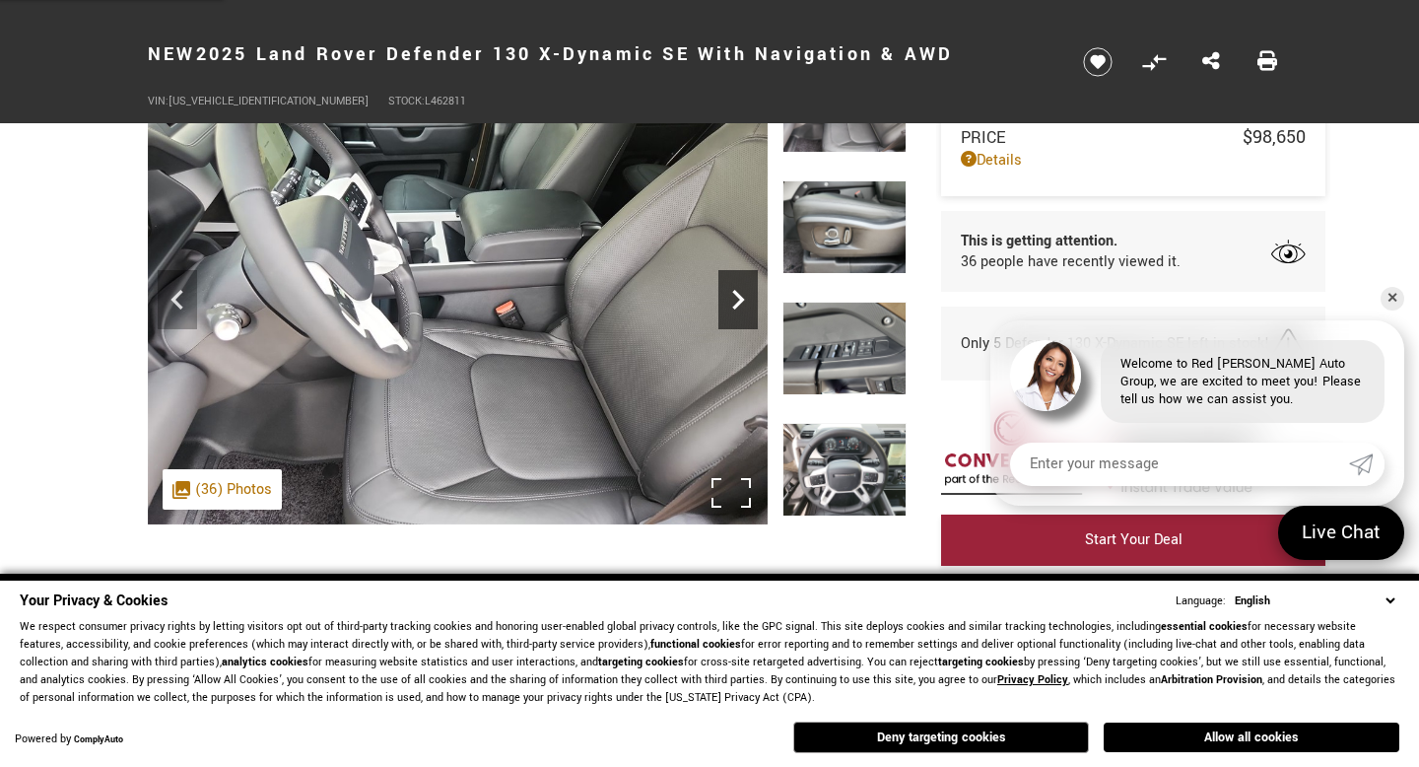
click at [741, 308] on icon "Next" at bounding box center [737, 299] width 39 height 39
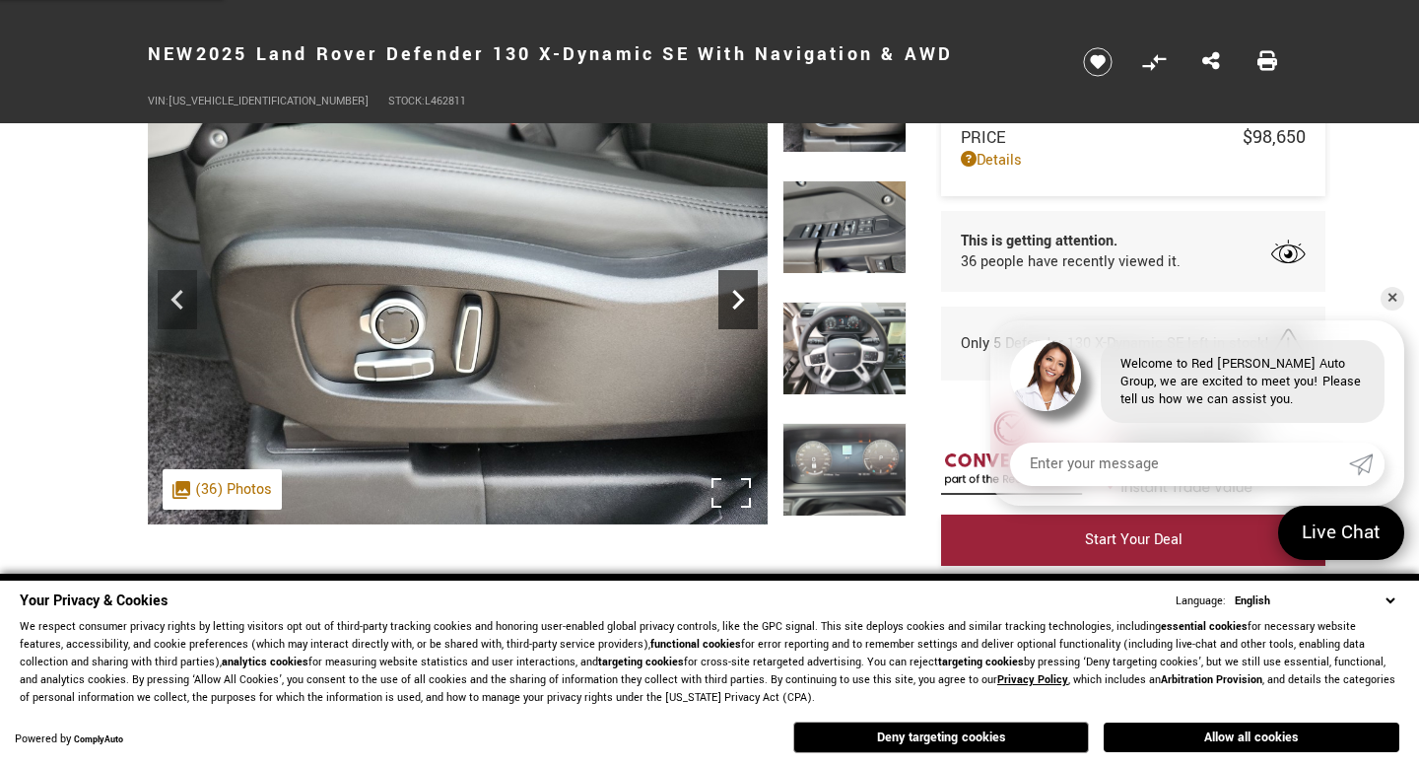
click at [746, 311] on icon "Next" at bounding box center [737, 299] width 39 height 39
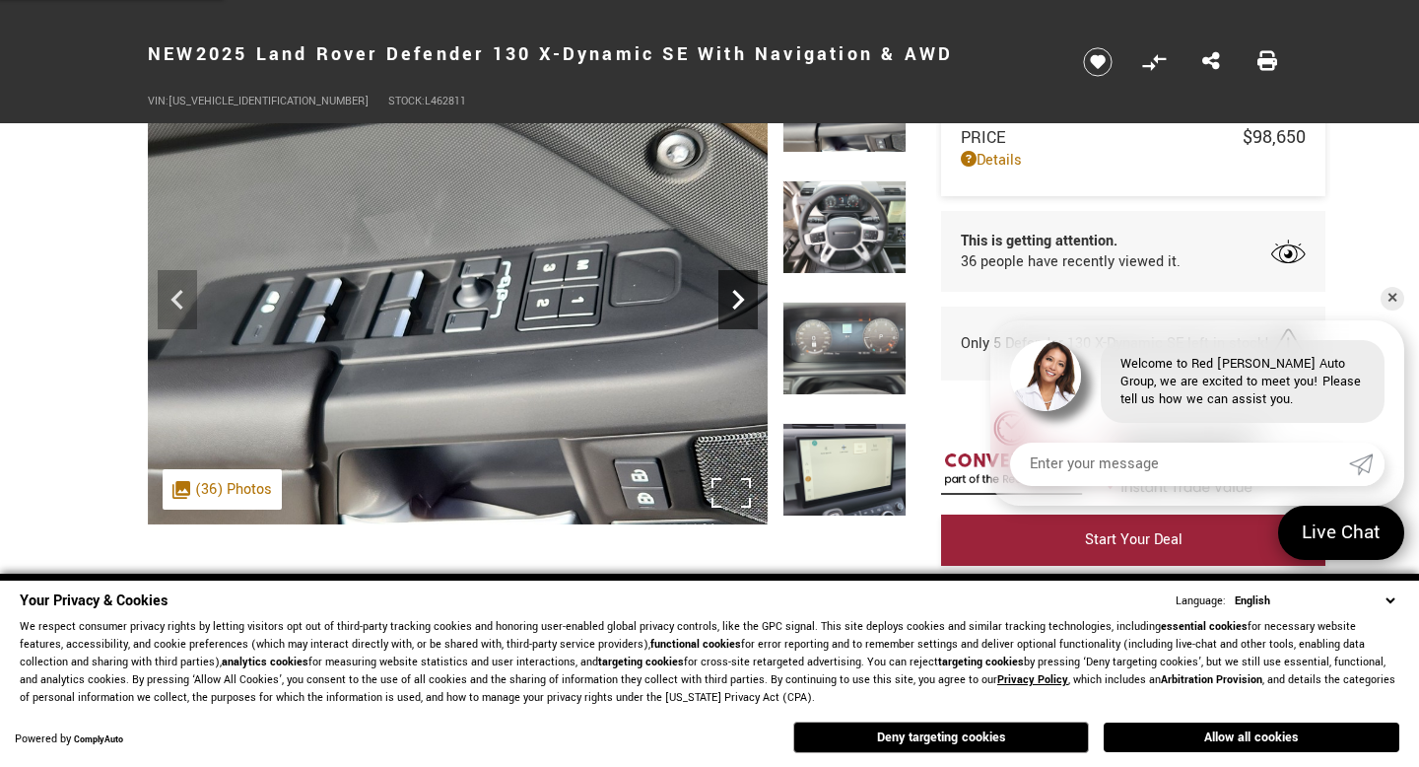
scroll to position [122, 0]
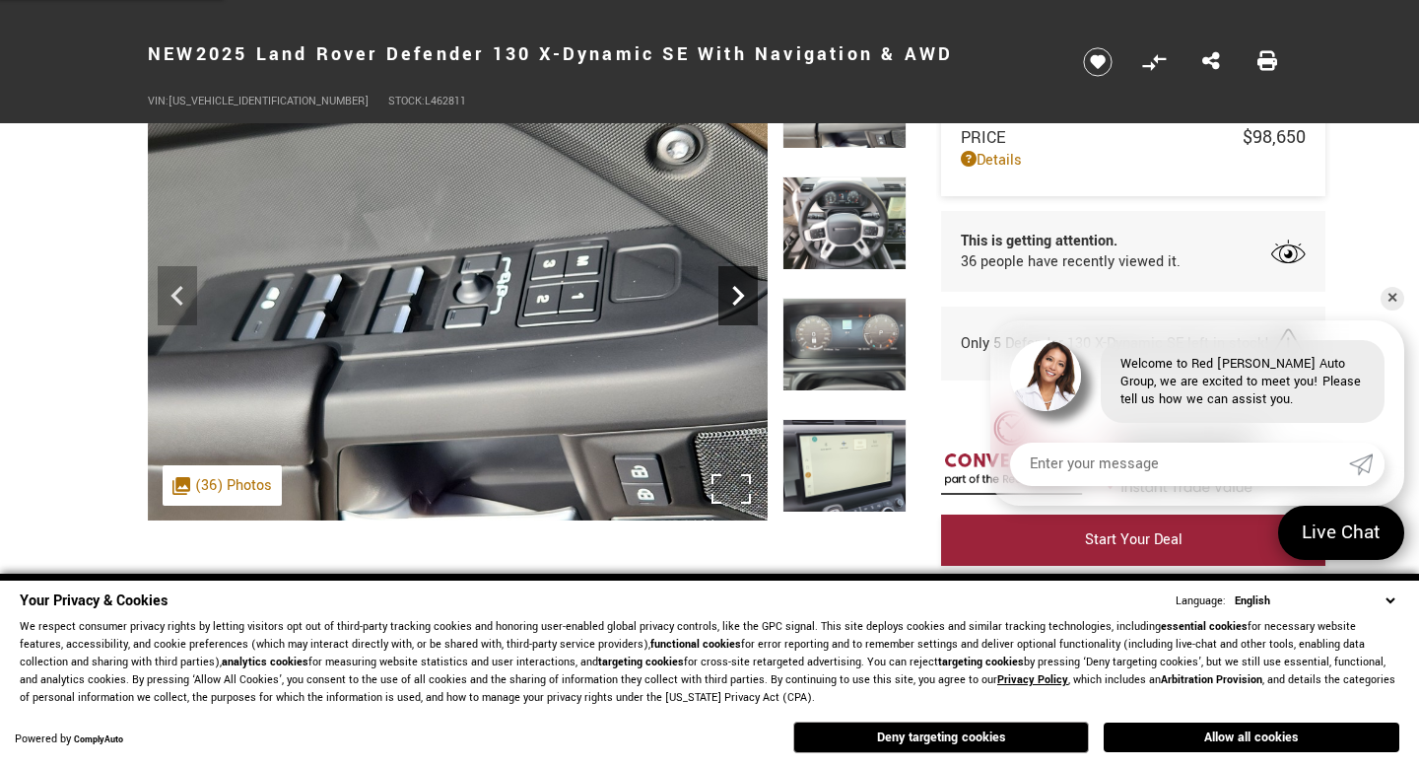
click at [737, 320] on div "Next" at bounding box center [737, 295] width 39 height 59
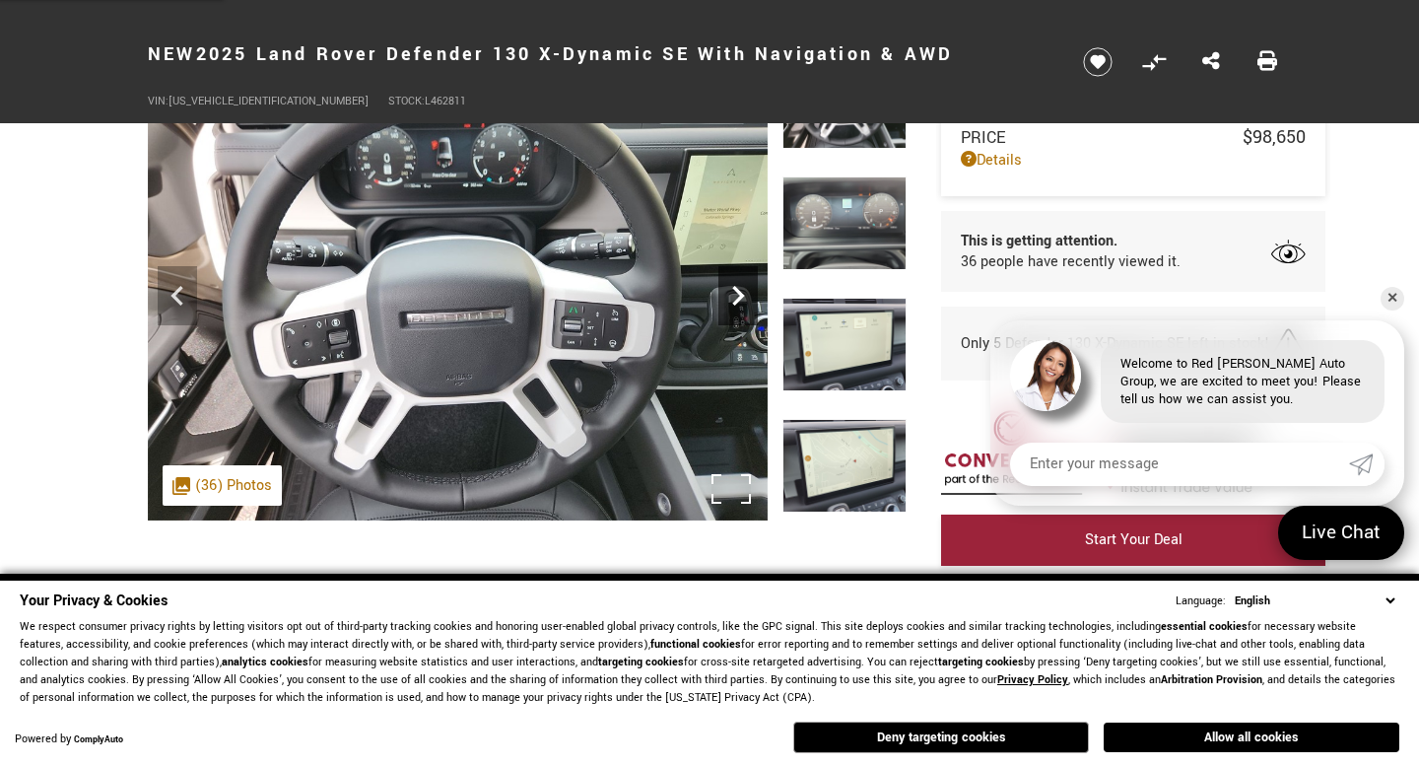
click at [736, 298] on icon "Next" at bounding box center [737, 295] width 39 height 39
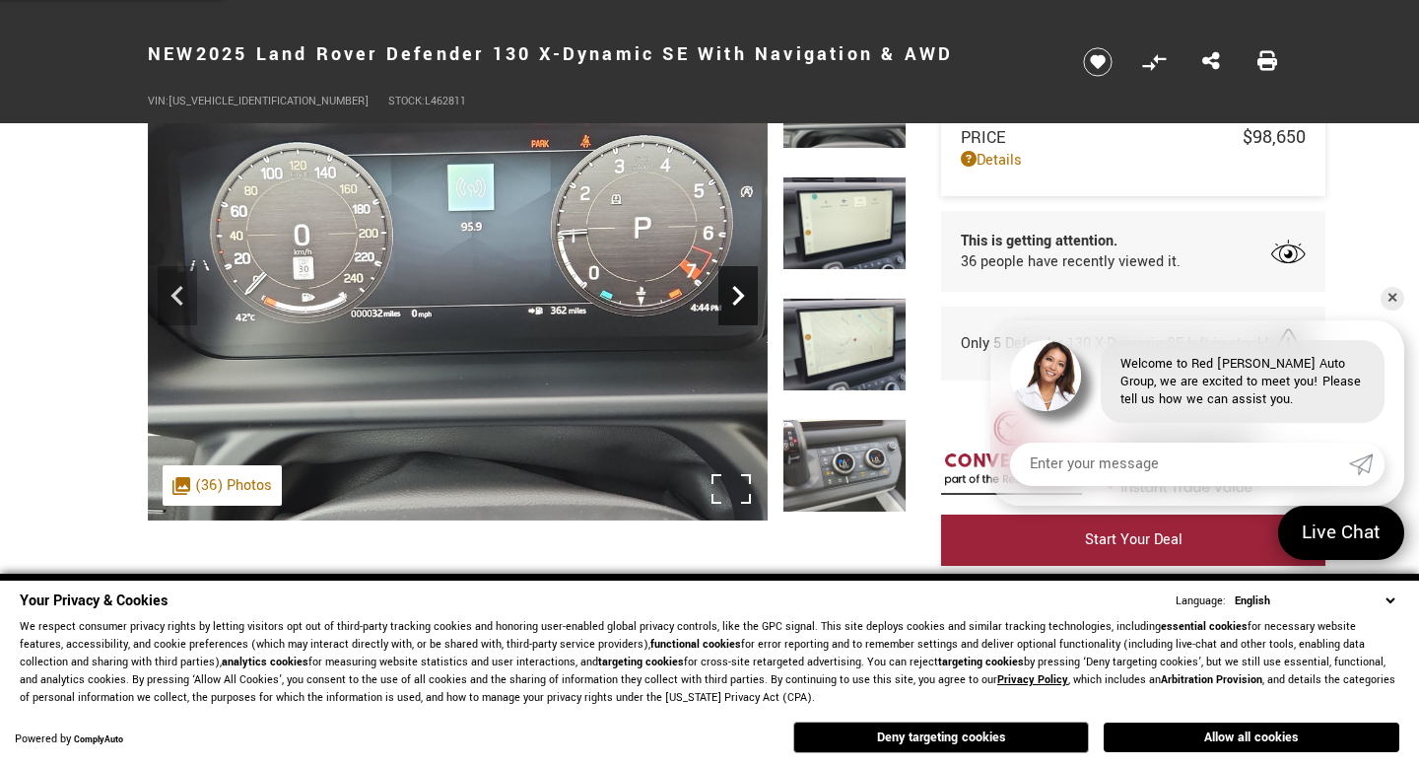
click at [731, 302] on icon "Next" at bounding box center [737, 295] width 39 height 39
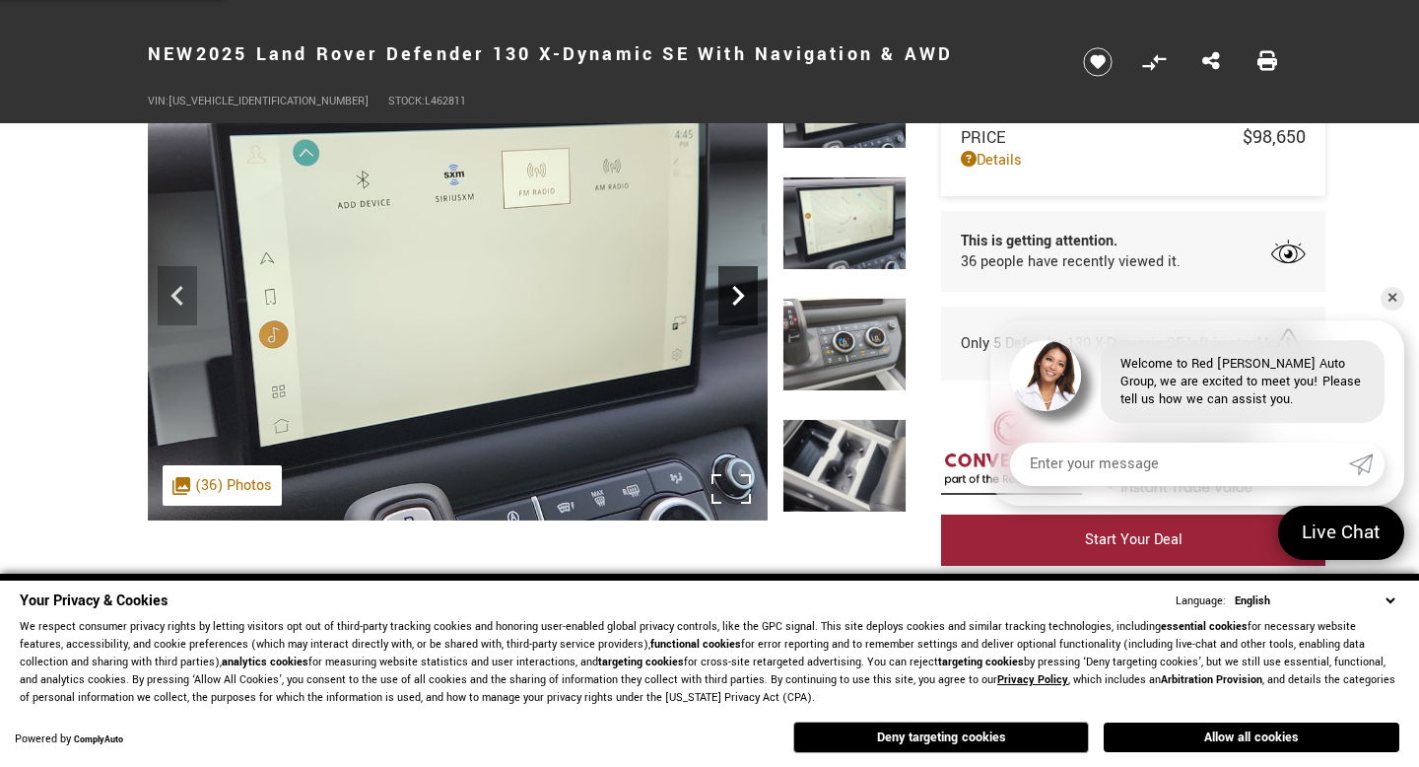
click at [731, 322] on div "Next" at bounding box center [737, 295] width 39 height 59
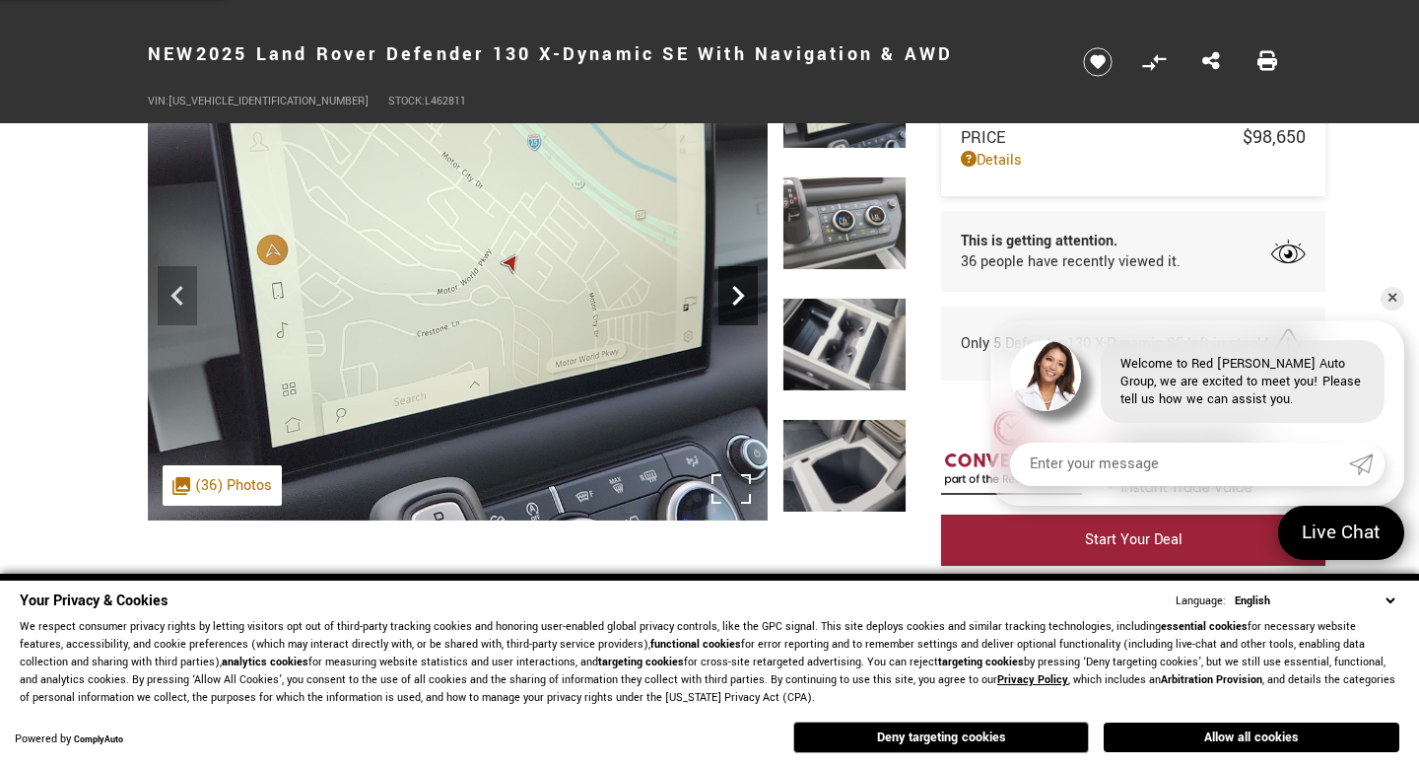
click at [729, 320] on div "Next" at bounding box center [737, 295] width 39 height 59
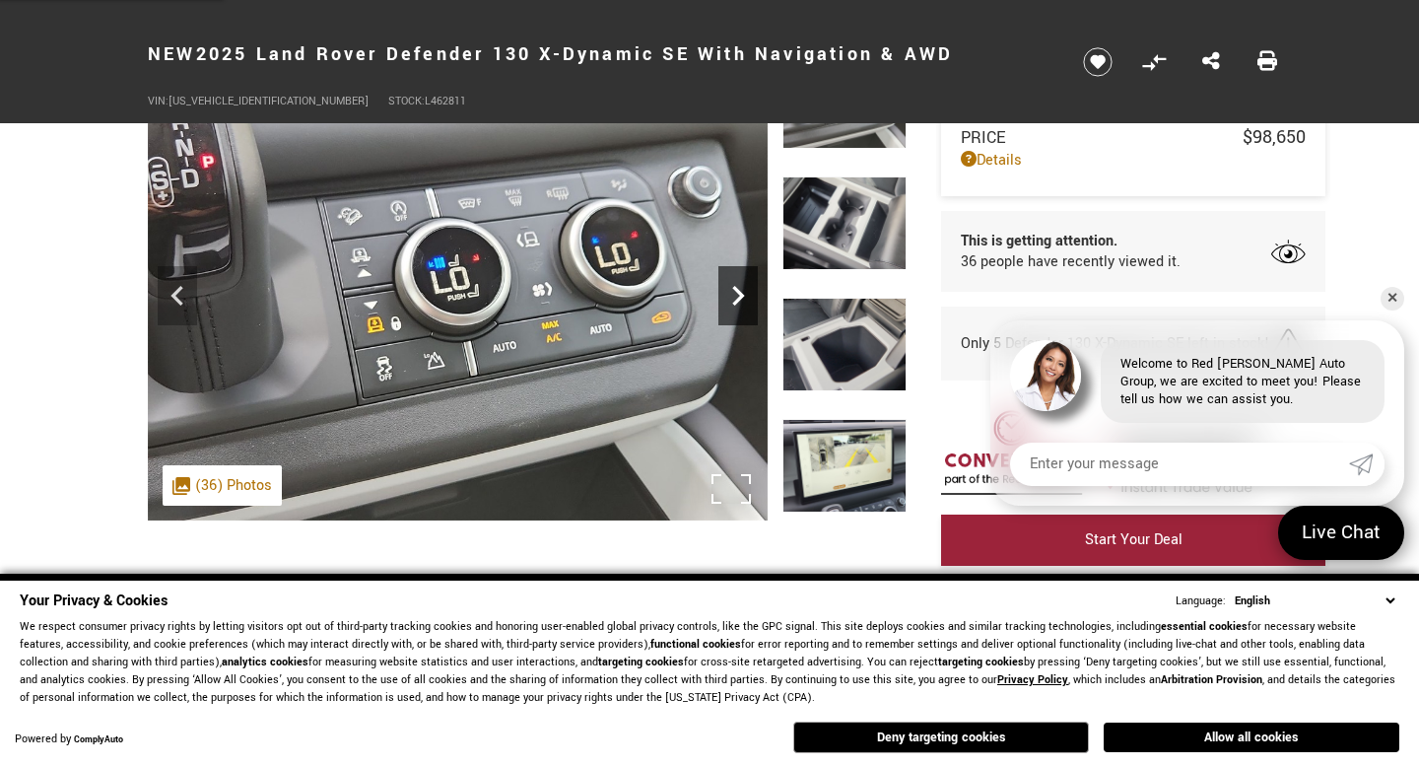
click at [729, 322] on div "Next" at bounding box center [737, 295] width 39 height 59
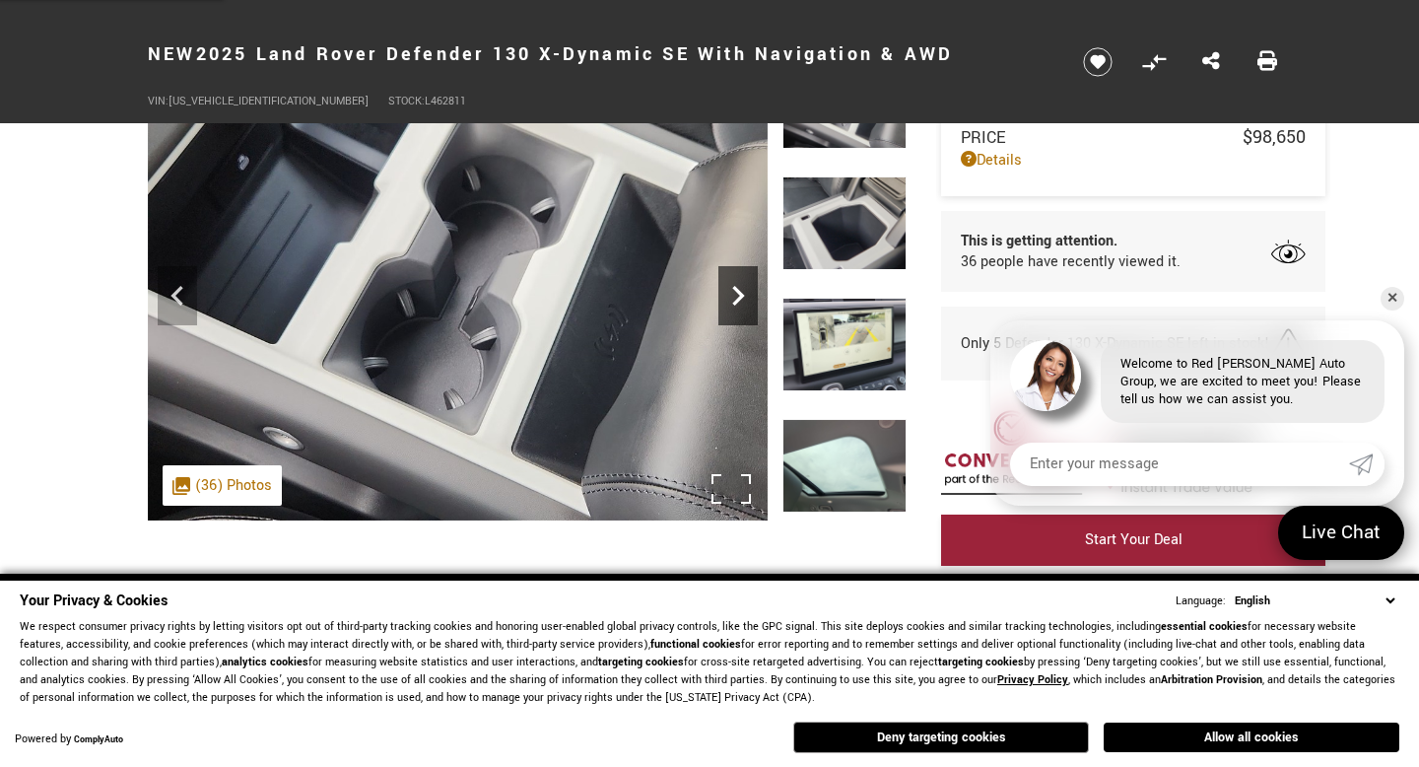
click at [730, 322] on div "Next" at bounding box center [737, 295] width 39 height 59
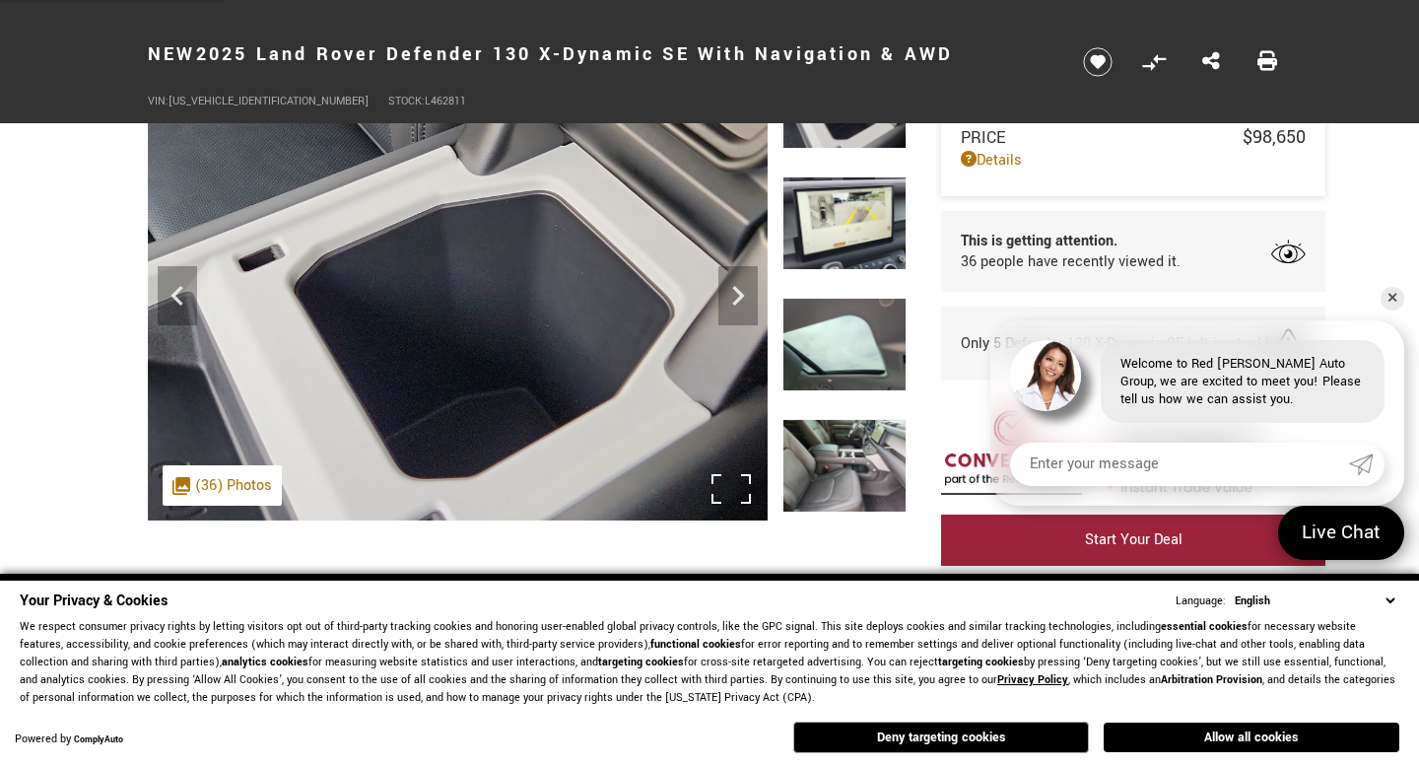
click at [729, 330] on img at bounding box center [458, 287] width 620 height 465
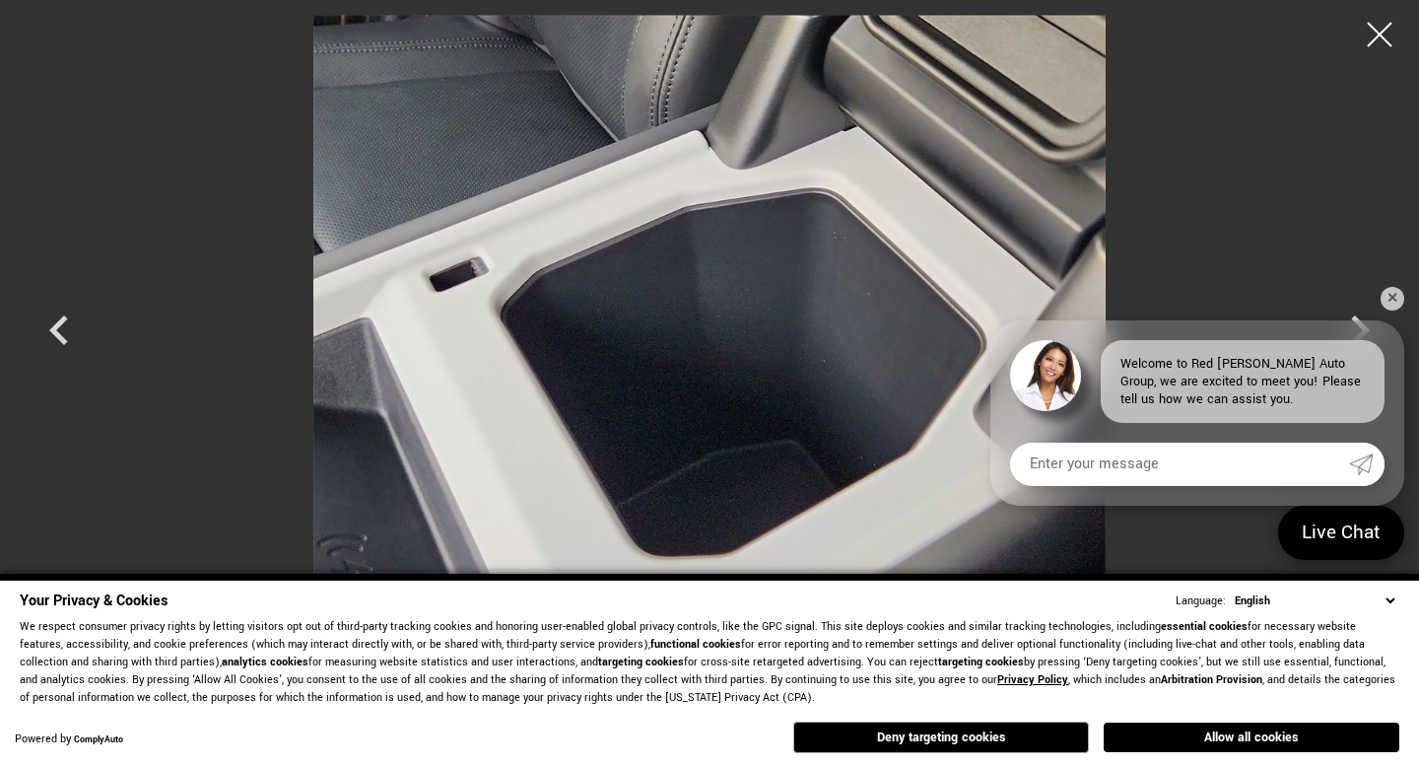
click at [761, 323] on img at bounding box center [709, 312] width 1182 height 594
